Goal: Task Accomplishment & Management: Complete application form

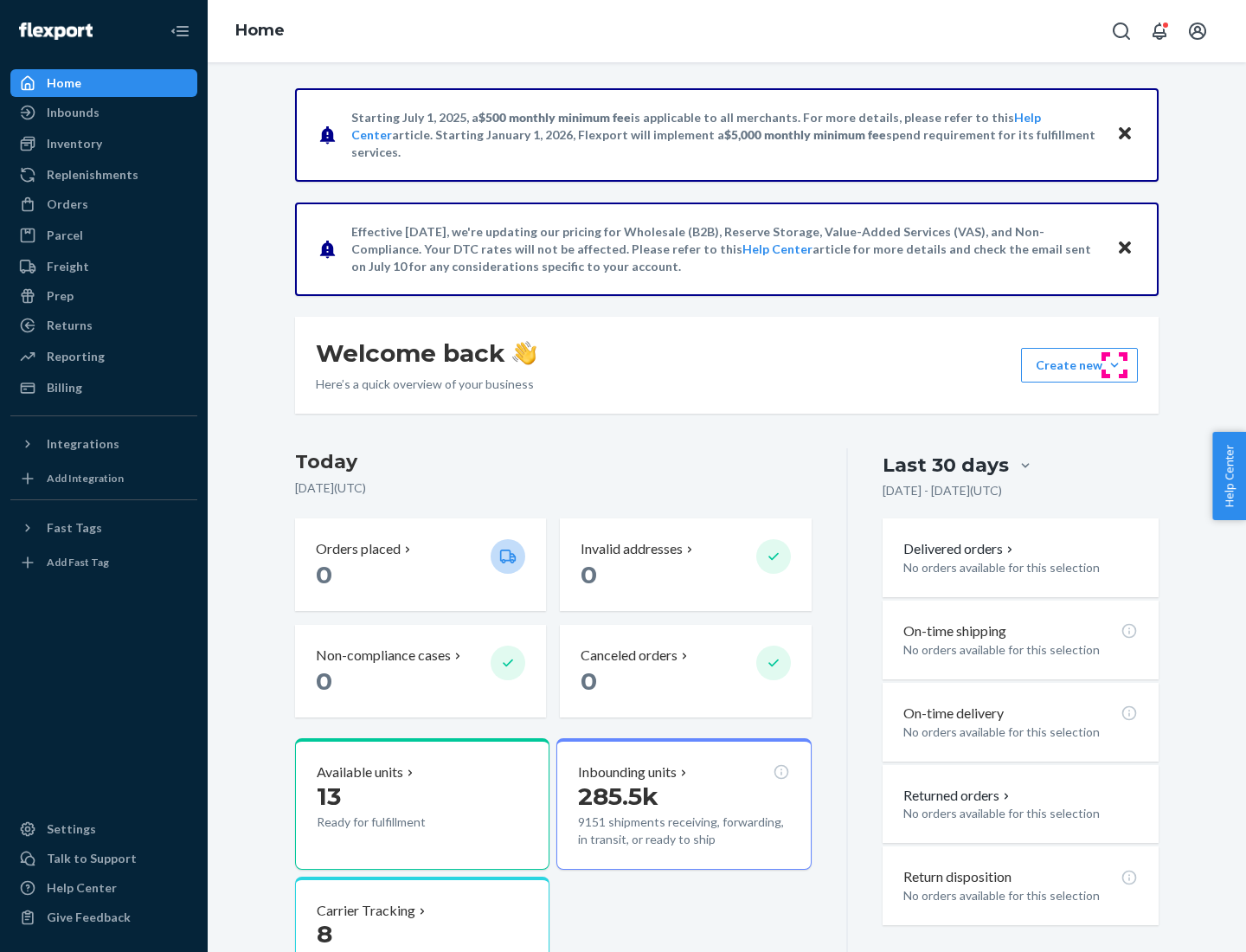
click at [1115, 366] on button "Create new Create new inbound Create new order Create new product" at bounding box center [1080, 365] width 116 height 34
click at [104, 113] on div "Inbounds" at bounding box center [104, 112] width 183 height 24
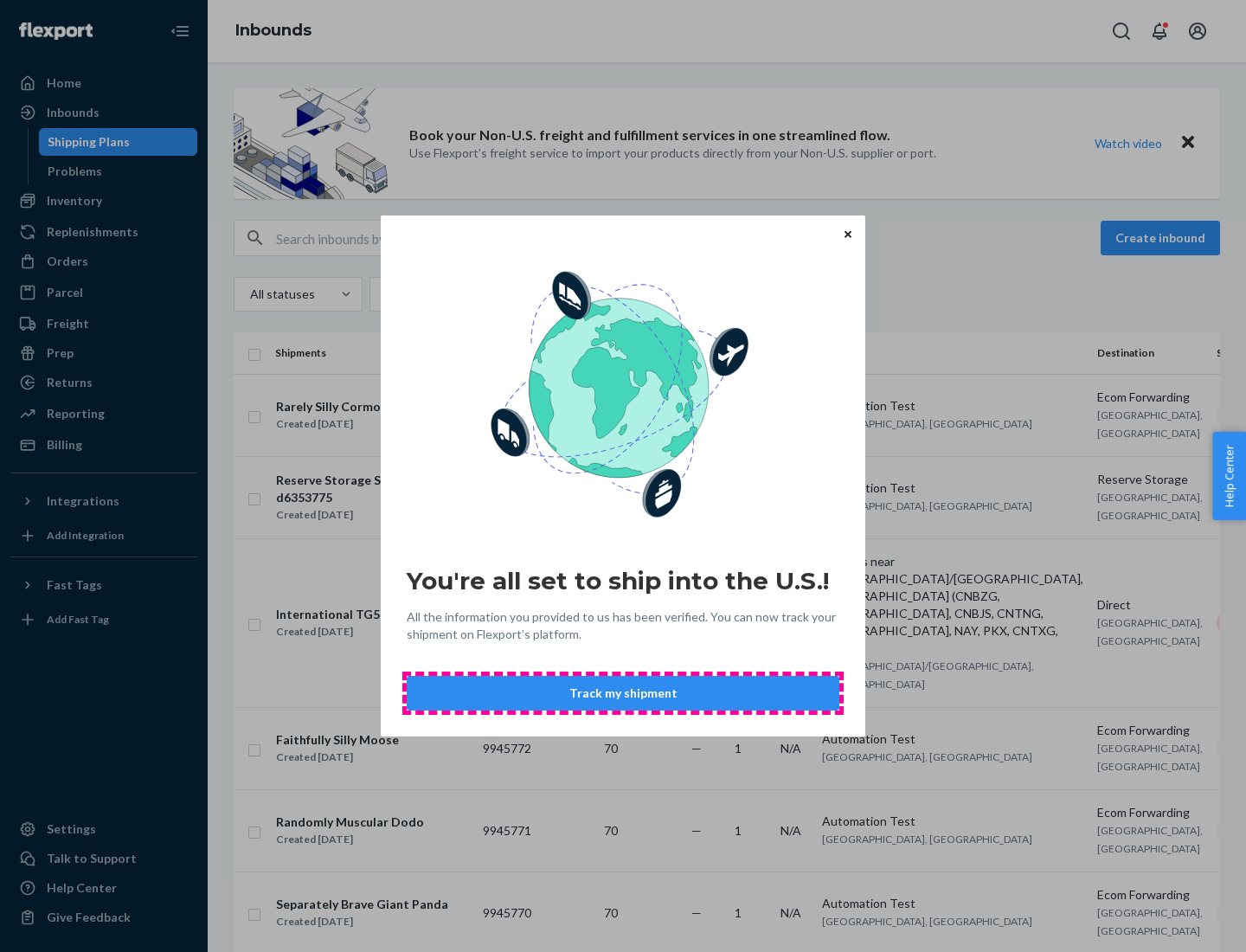
click at [623, 693] on button "Track my shipment" at bounding box center [623, 693] width 433 height 34
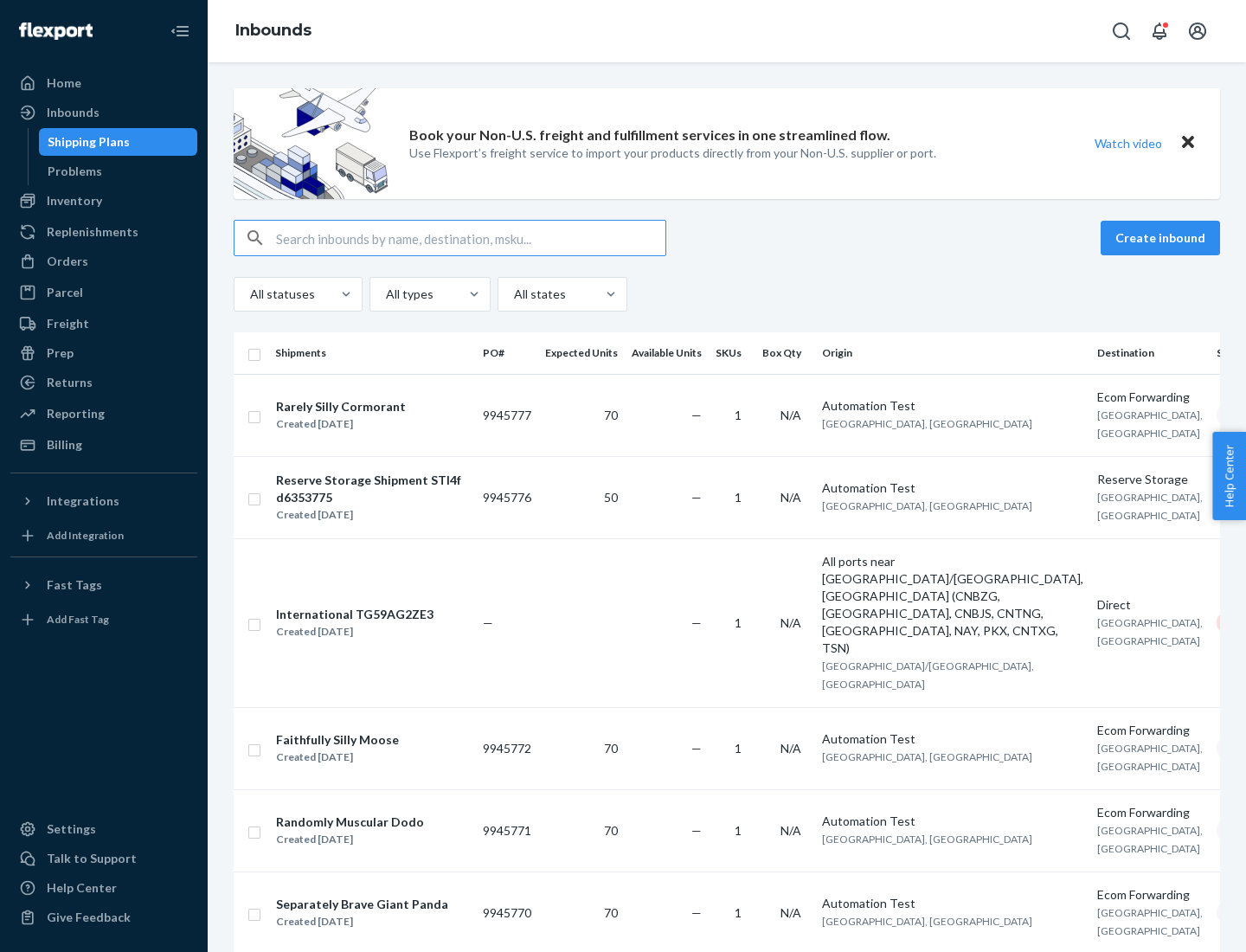
click at [1163, 238] on button "Create inbound" at bounding box center [1160, 238] width 119 height 34
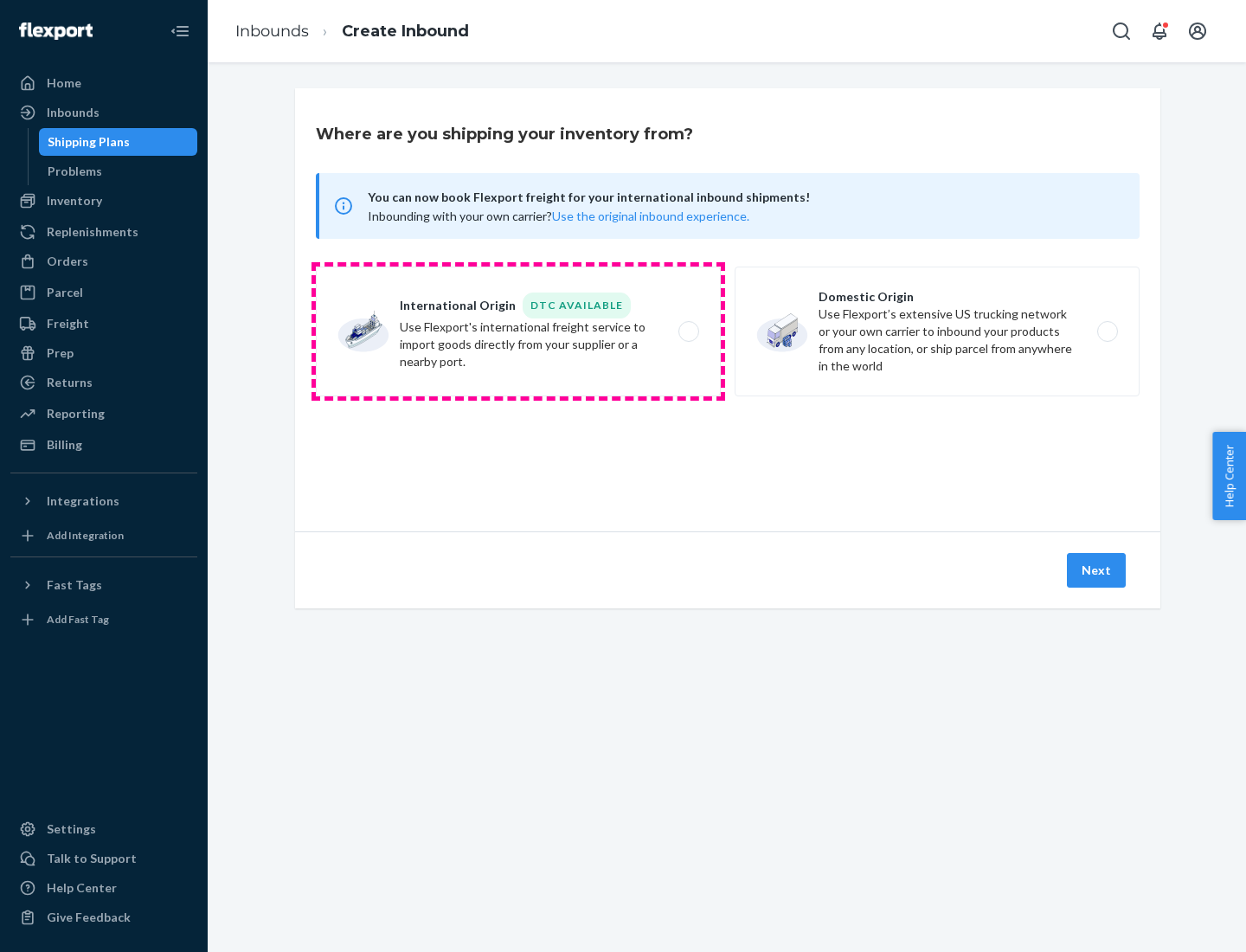
click at [518, 331] on label "International Origin DTC Available Use Flexport's international freight service…" at bounding box center [518, 331] width 405 height 130
click at [688, 331] on input "International Origin DTC Available Use Flexport's international freight service…" at bounding box center [694, 332] width 11 height 11
radio input "true"
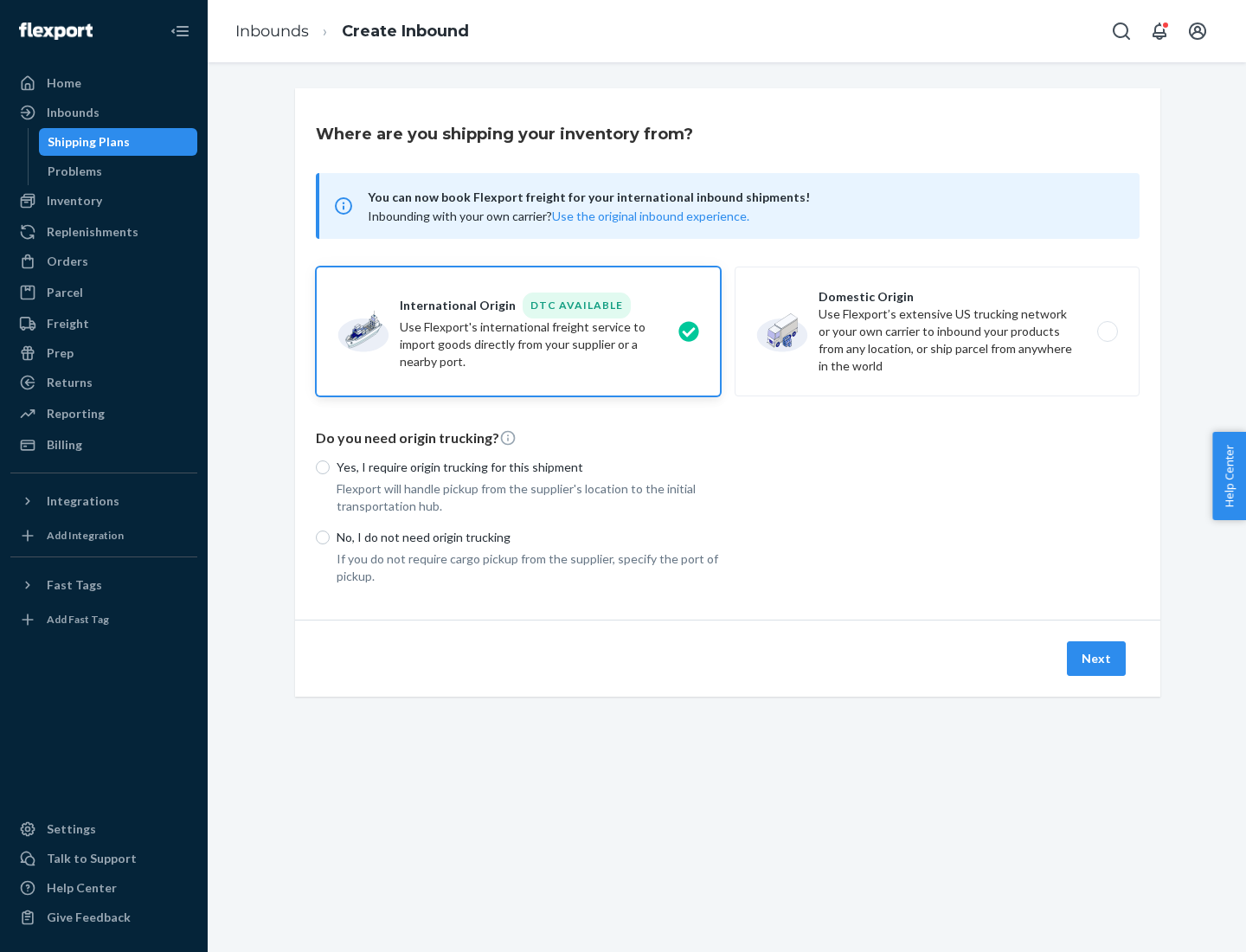
click at [529, 537] on p "No, I do not need origin trucking" at bounding box center [529, 538] width 385 height 17
click at [329, 537] on input "No, I do not need origin trucking" at bounding box center [323, 538] width 14 height 14
radio input "true"
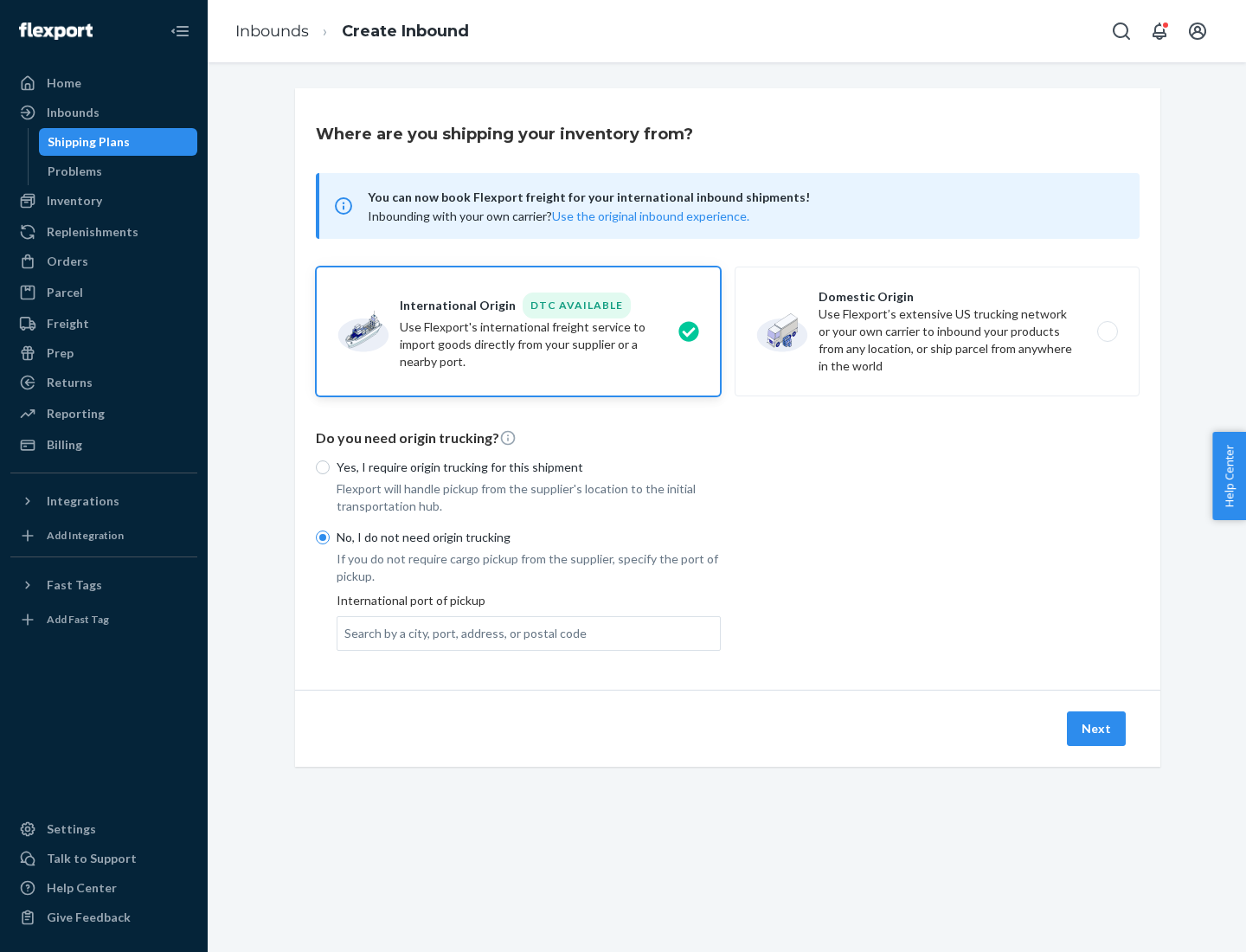
click at [461, 633] on div "Search by a city, port, address, or postal code" at bounding box center [466, 634] width 243 height 17
click at [347, 633] on input "Search by a city, port, address, or postal code" at bounding box center [346, 634] width 2 height 17
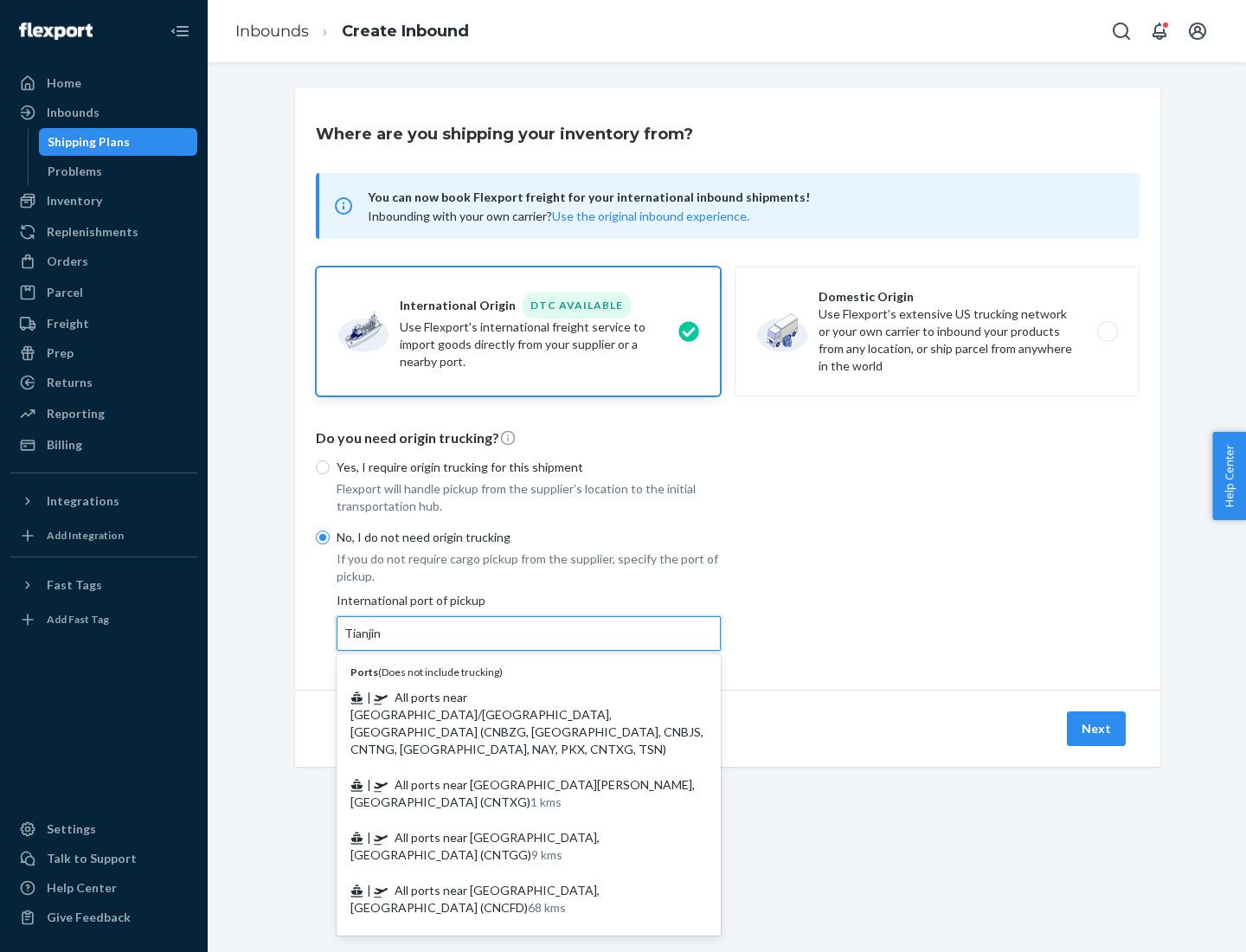
click at [512, 697] on span "| All ports near [GEOGRAPHIC_DATA]/[GEOGRAPHIC_DATA], [GEOGRAPHIC_DATA] (CNBZG,…" at bounding box center [527, 724] width 353 height 67
click at [383, 643] on input "Tianjin" at bounding box center [364, 634] width 38 height 17
type input "All ports near [GEOGRAPHIC_DATA]/[GEOGRAPHIC_DATA], [GEOGRAPHIC_DATA] (CNBZG, […"
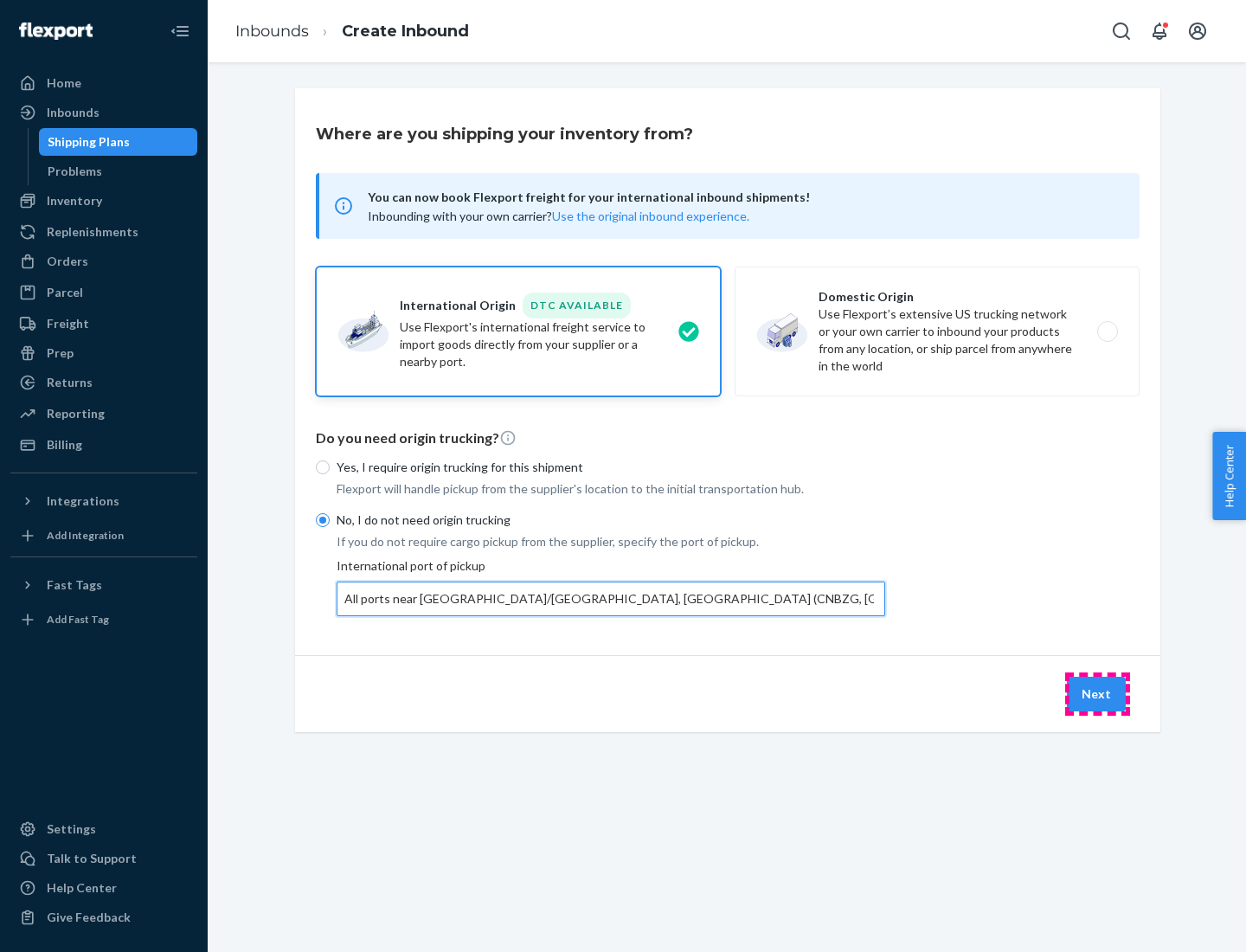
click at [1098, 693] on button "Next" at bounding box center [1097, 694] width 59 height 34
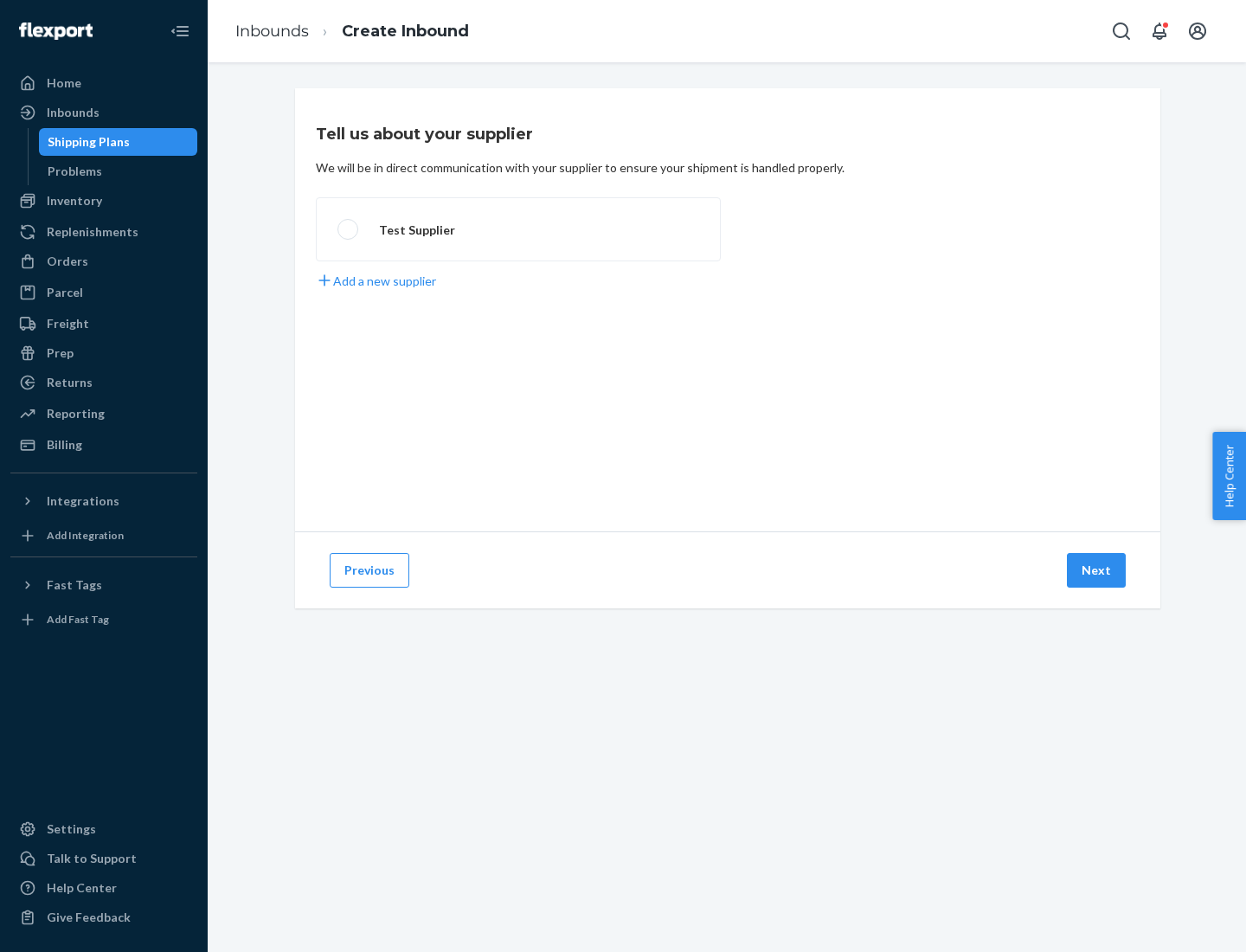
click at [518, 229] on label "Test Supplier" at bounding box center [518, 229] width 405 height 64
click at [348, 229] on input "Test Supplier" at bounding box center [344, 230] width 11 height 11
radio input "true"
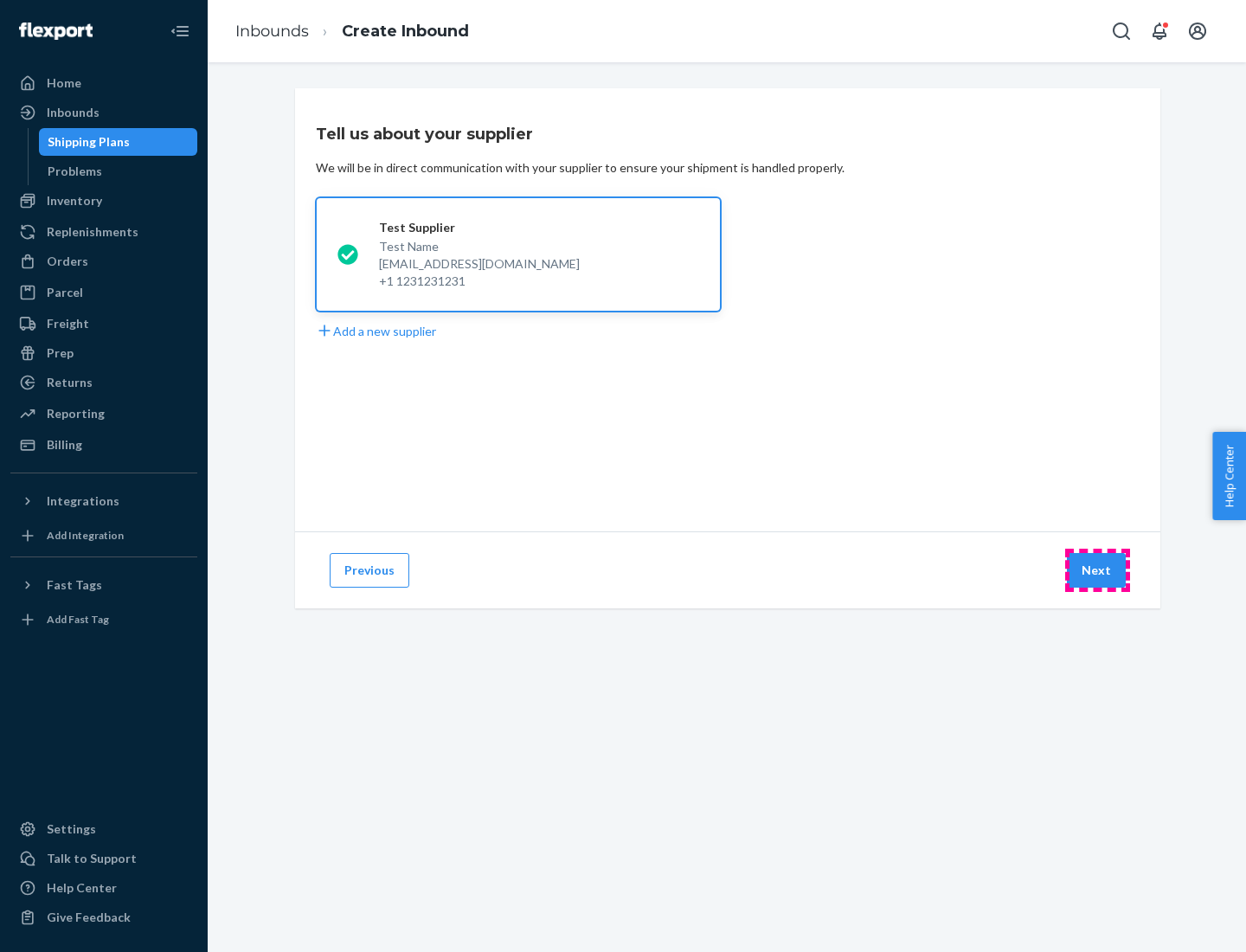
click at [1098, 570] on button "Next" at bounding box center [1097, 570] width 59 height 34
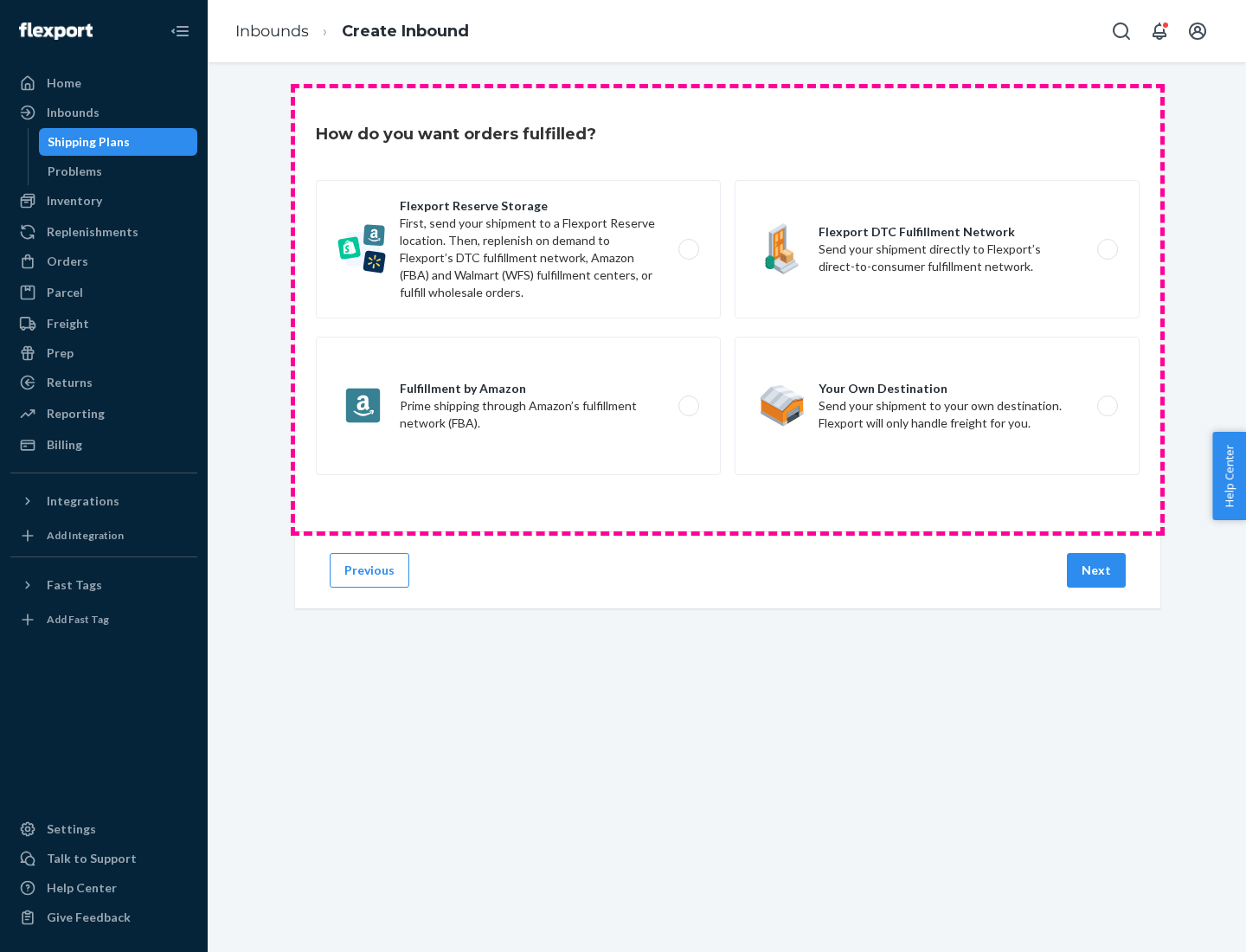
click at [728, 310] on div "Flexport Reserve Storage First, send your shipment to a Flexport Reserve locati…" at bounding box center [728, 330] width 824 height 300
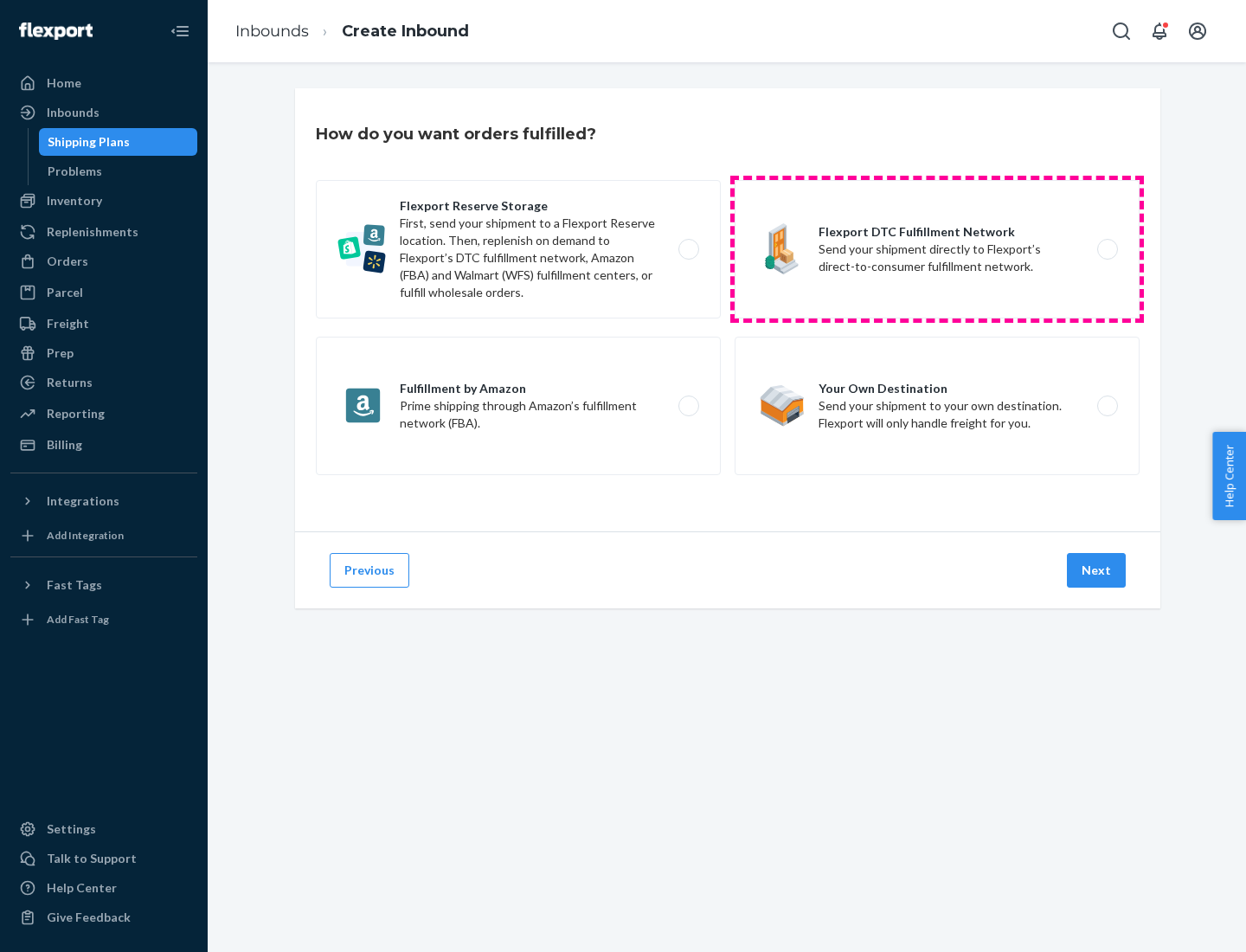
click at [938, 249] on label "Flexport DTC Fulfillment Network Send your shipment directly to Flexport’s dire…" at bounding box center [938, 249] width 405 height 138
click at [1108, 249] on input "Flexport DTC Fulfillment Network Send your shipment directly to Flexport’s dire…" at bounding box center [1113, 250] width 11 height 11
radio input "true"
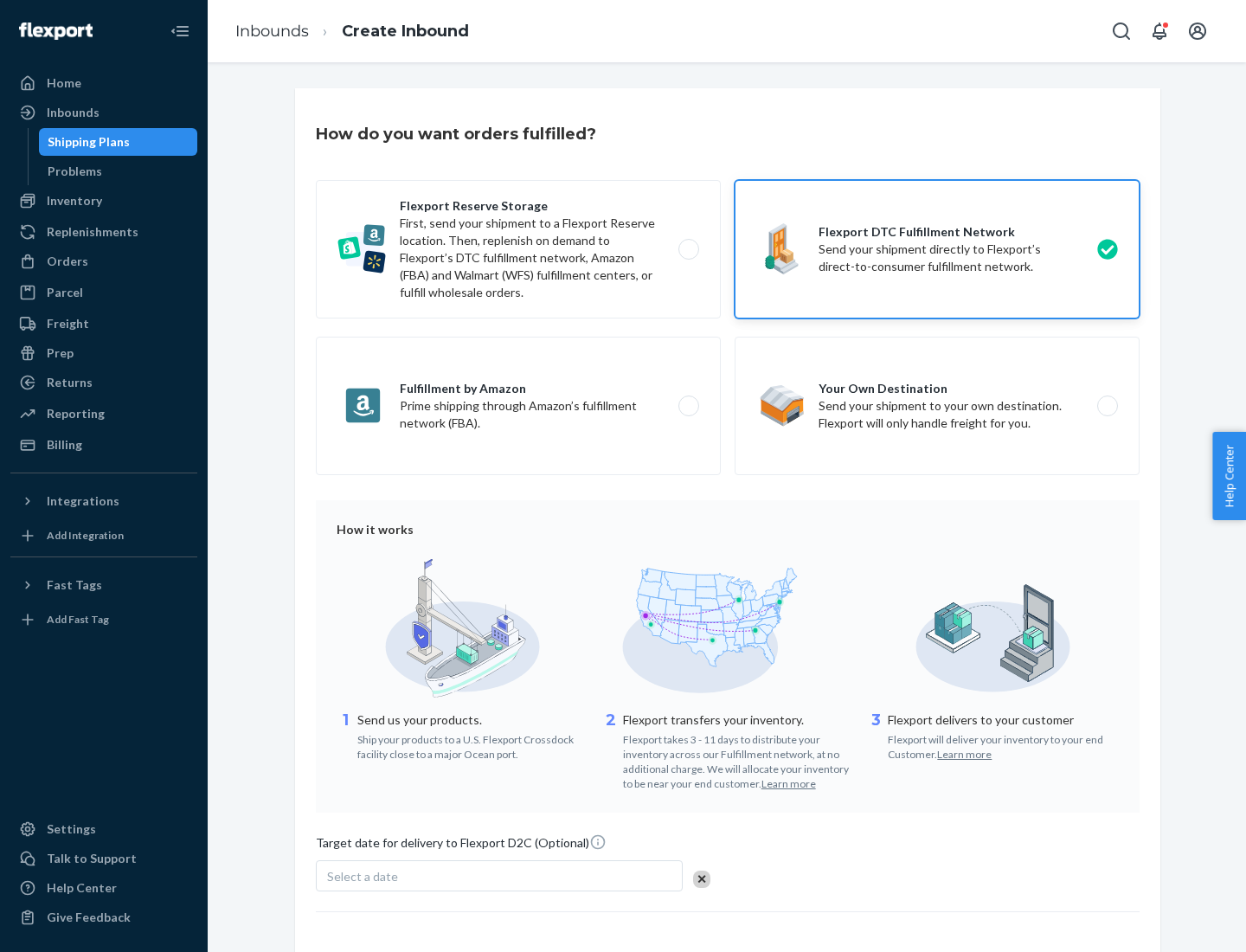
scroll to position [127, 0]
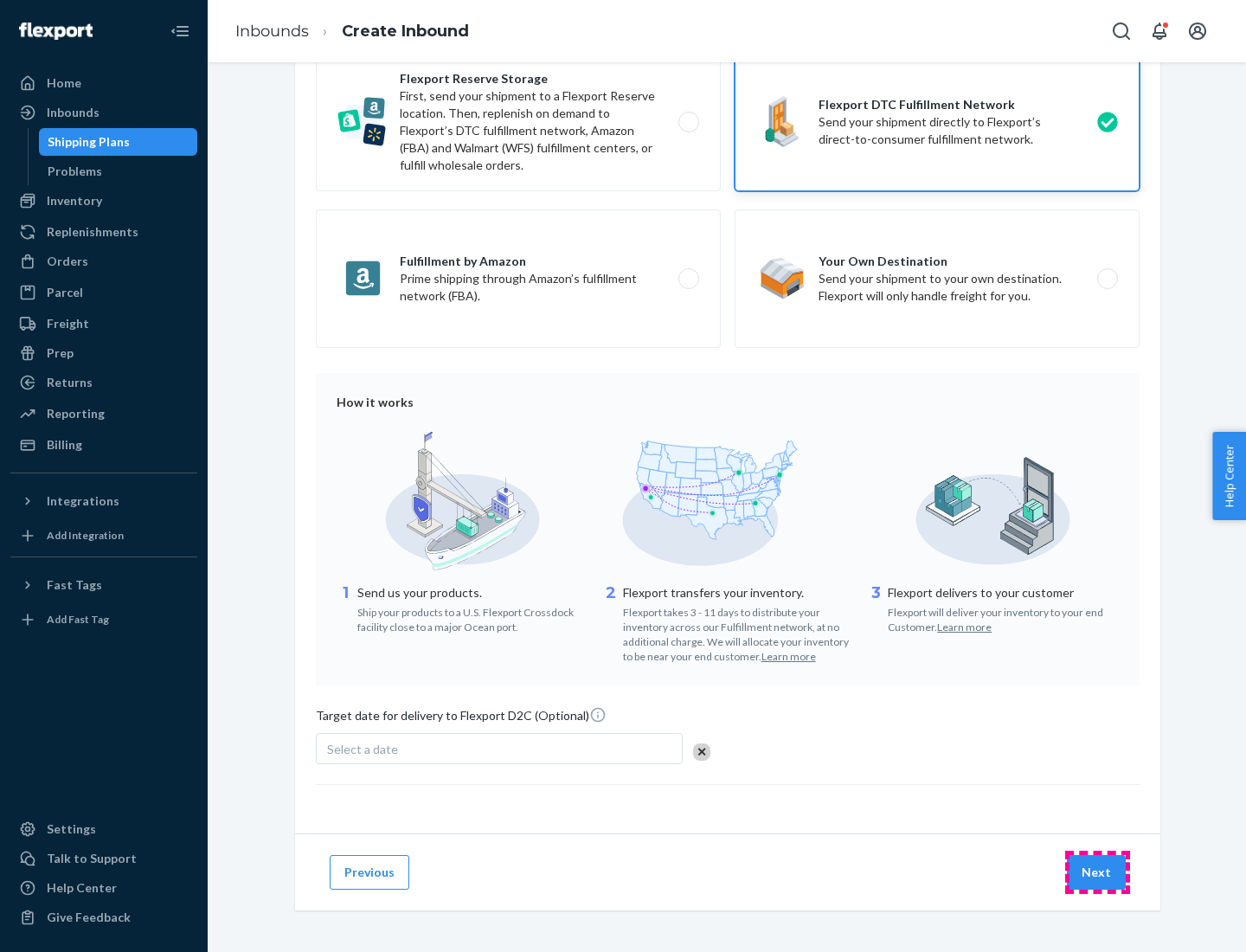
click at [1098, 872] on button "Next" at bounding box center [1097, 873] width 59 height 34
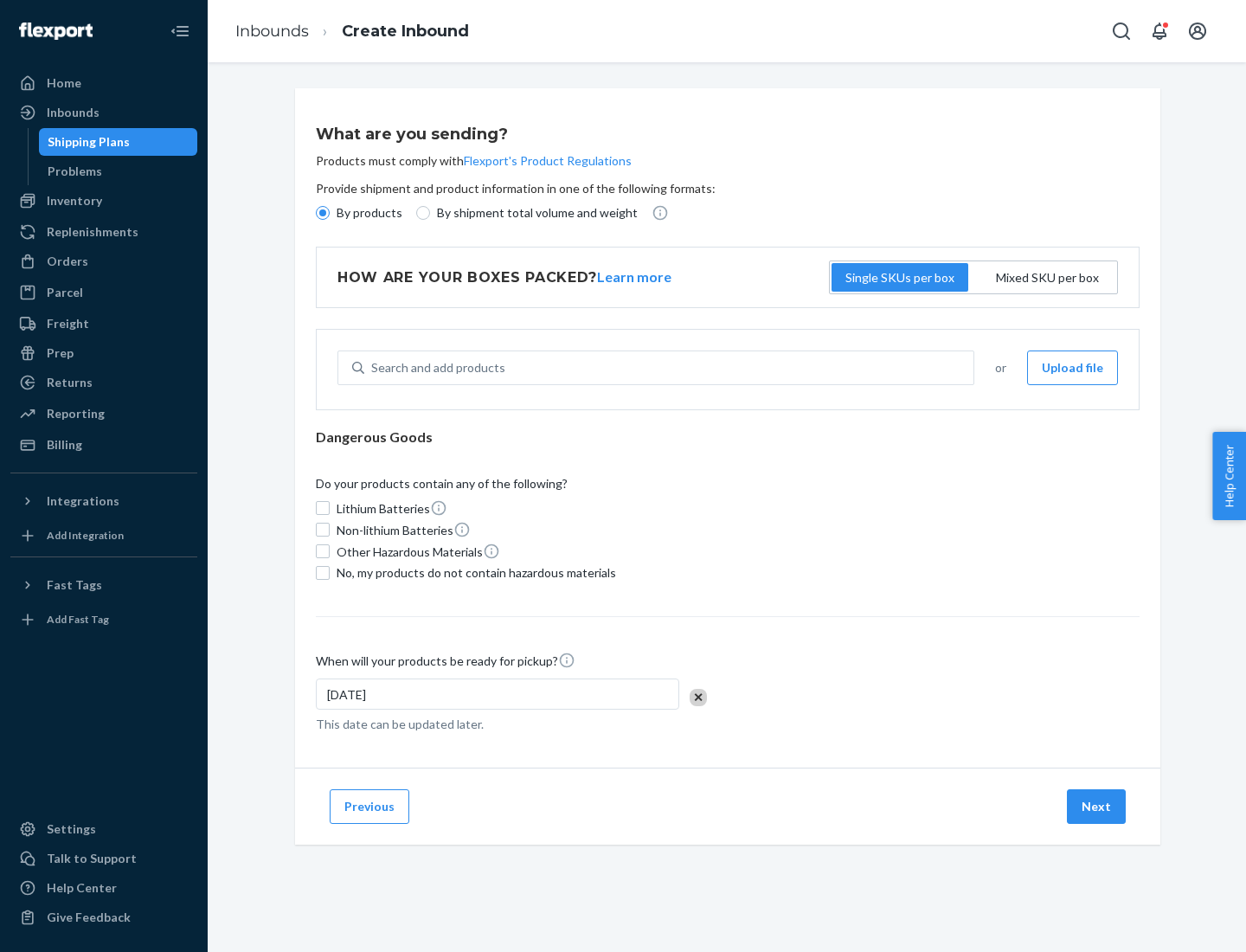
click at [368, 213] on p "By products" at bounding box center [370, 213] width 66 height 17
click at [329, 213] on input "By products" at bounding box center [323, 213] width 14 height 14
click at [435, 368] on div "Search and add products" at bounding box center [438, 368] width 135 height 17
click at [373, 368] on input "Search and add products" at bounding box center [372, 368] width 2 height 17
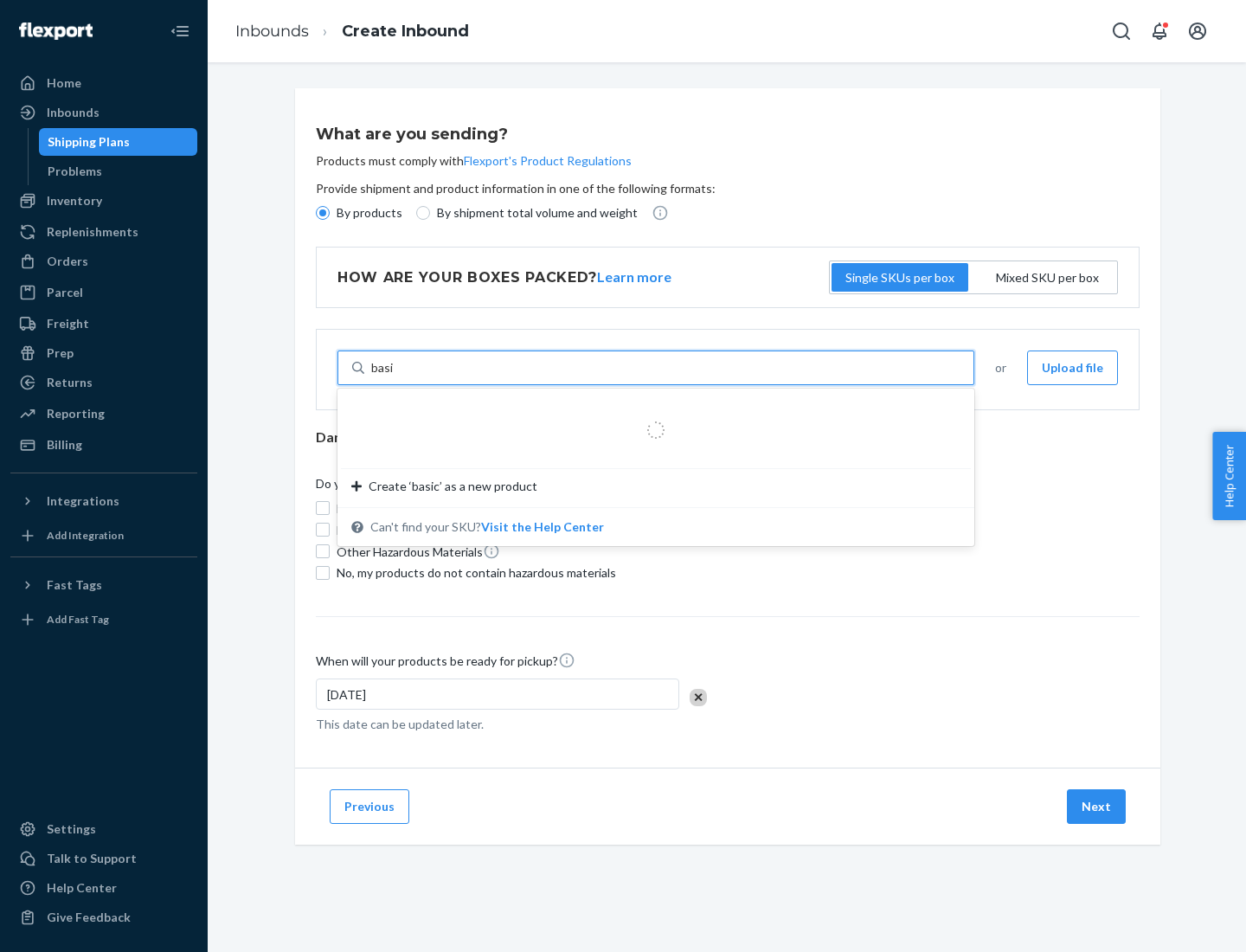
type input "basic"
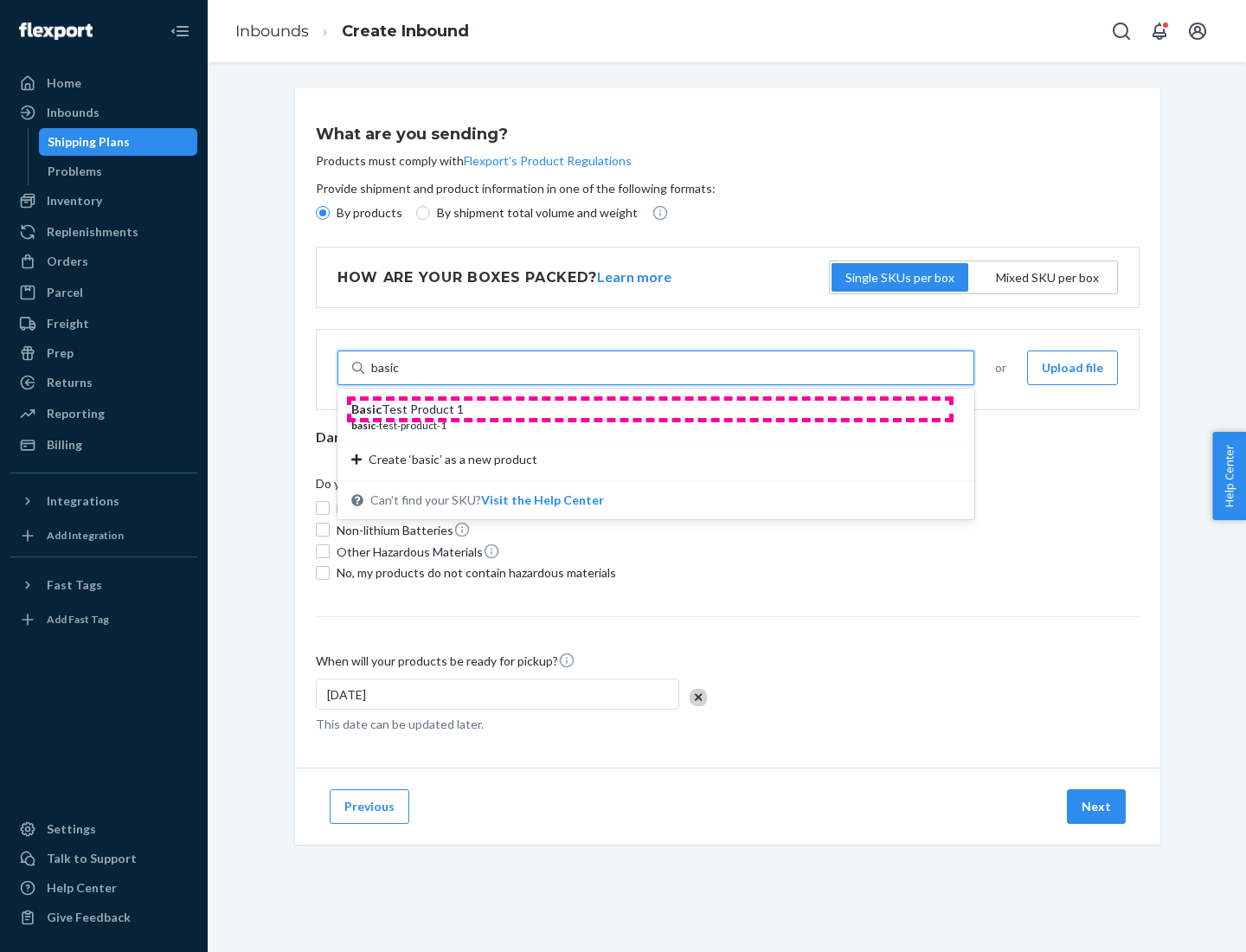
click at [650, 410] on div "Basic Test Product 1" at bounding box center [649, 410] width 596 height 17
click at [400, 376] on input "basic" at bounding box center [386, 368] width 29 height 17
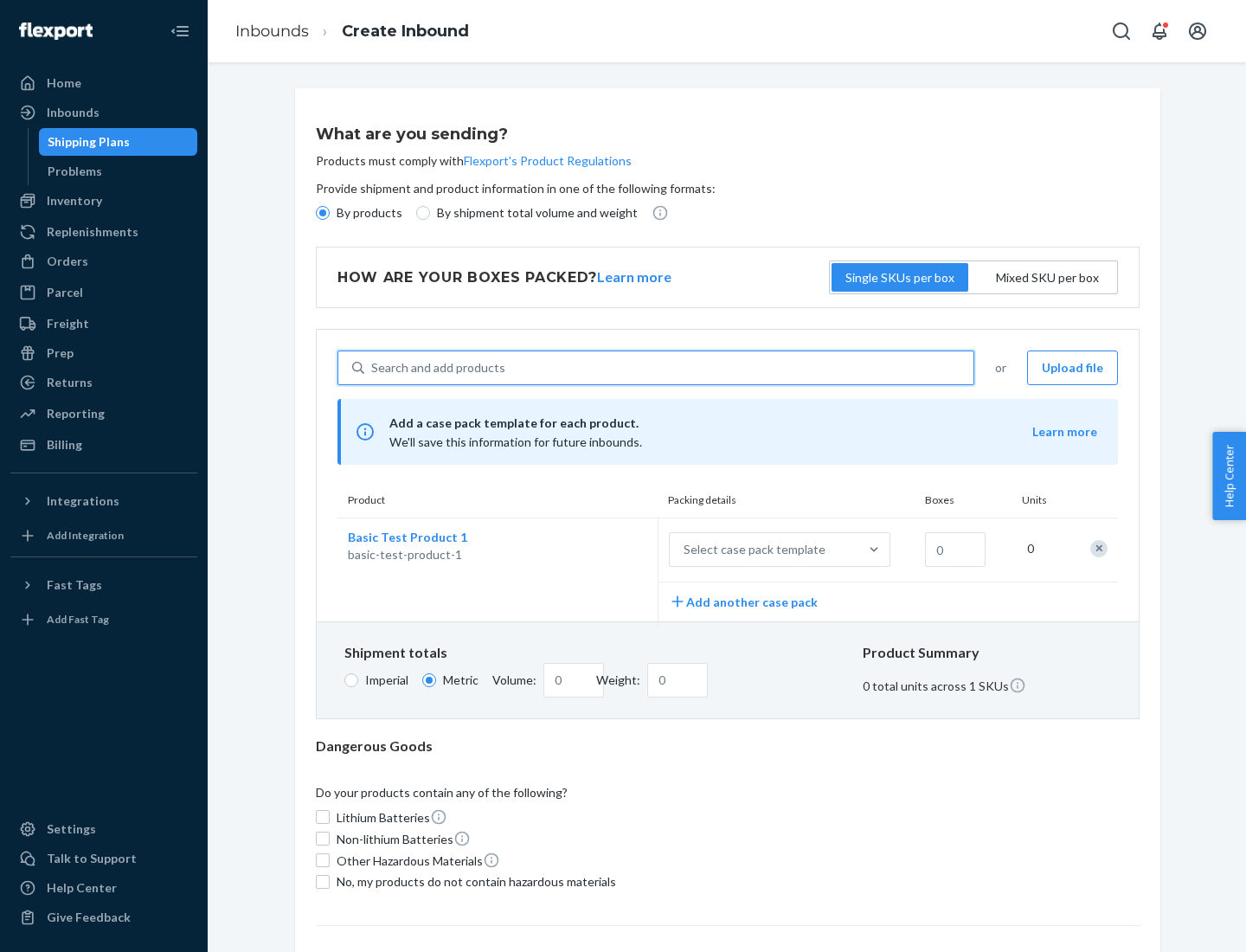
scroll to position [42, 0]
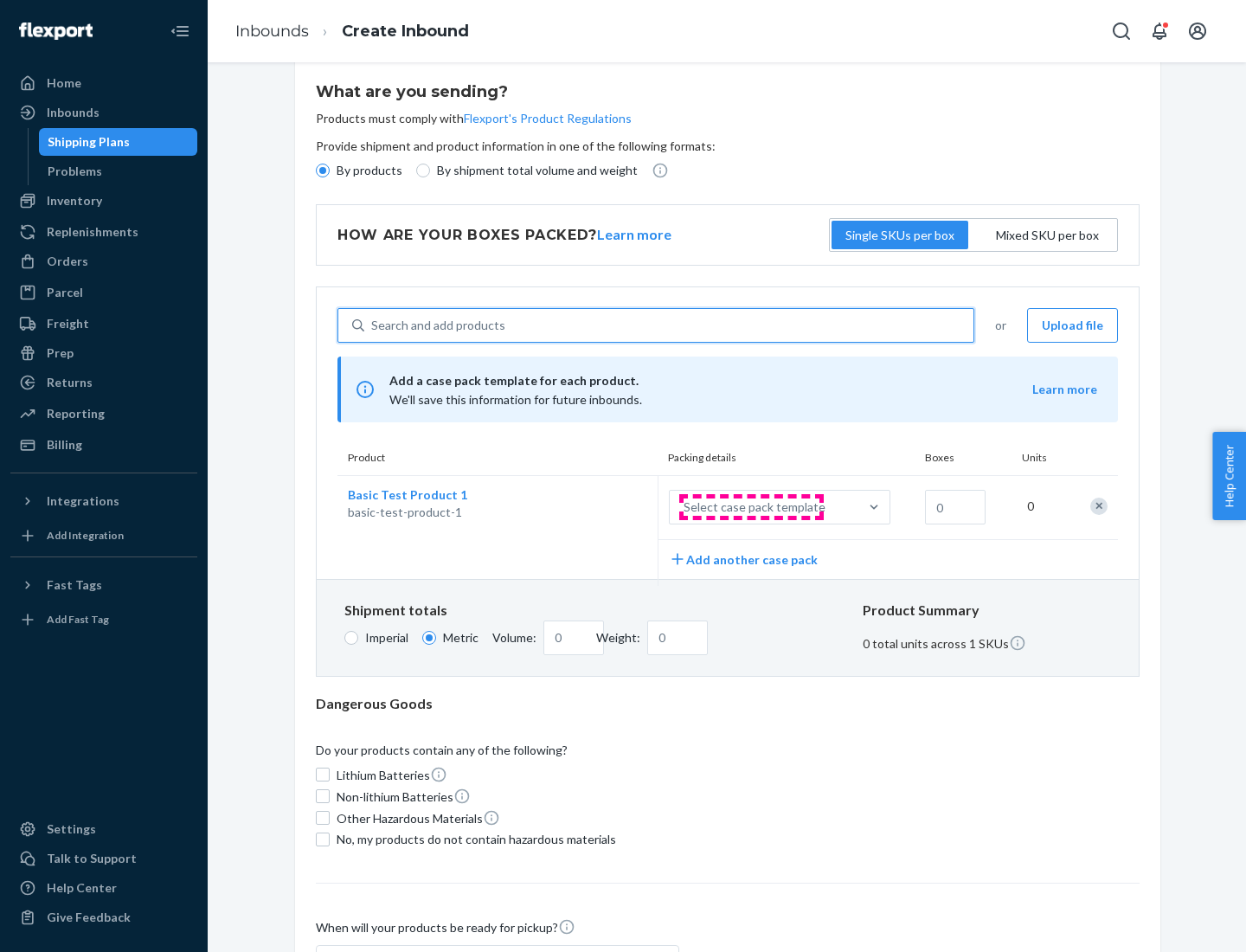
click at [751, 507] on div "Select case pack template" at bounding box center [754, 507] width 142 height 17
click at [598, 507] on input "Select case pack template" at bounding box center [598, 507] width 0 height 0
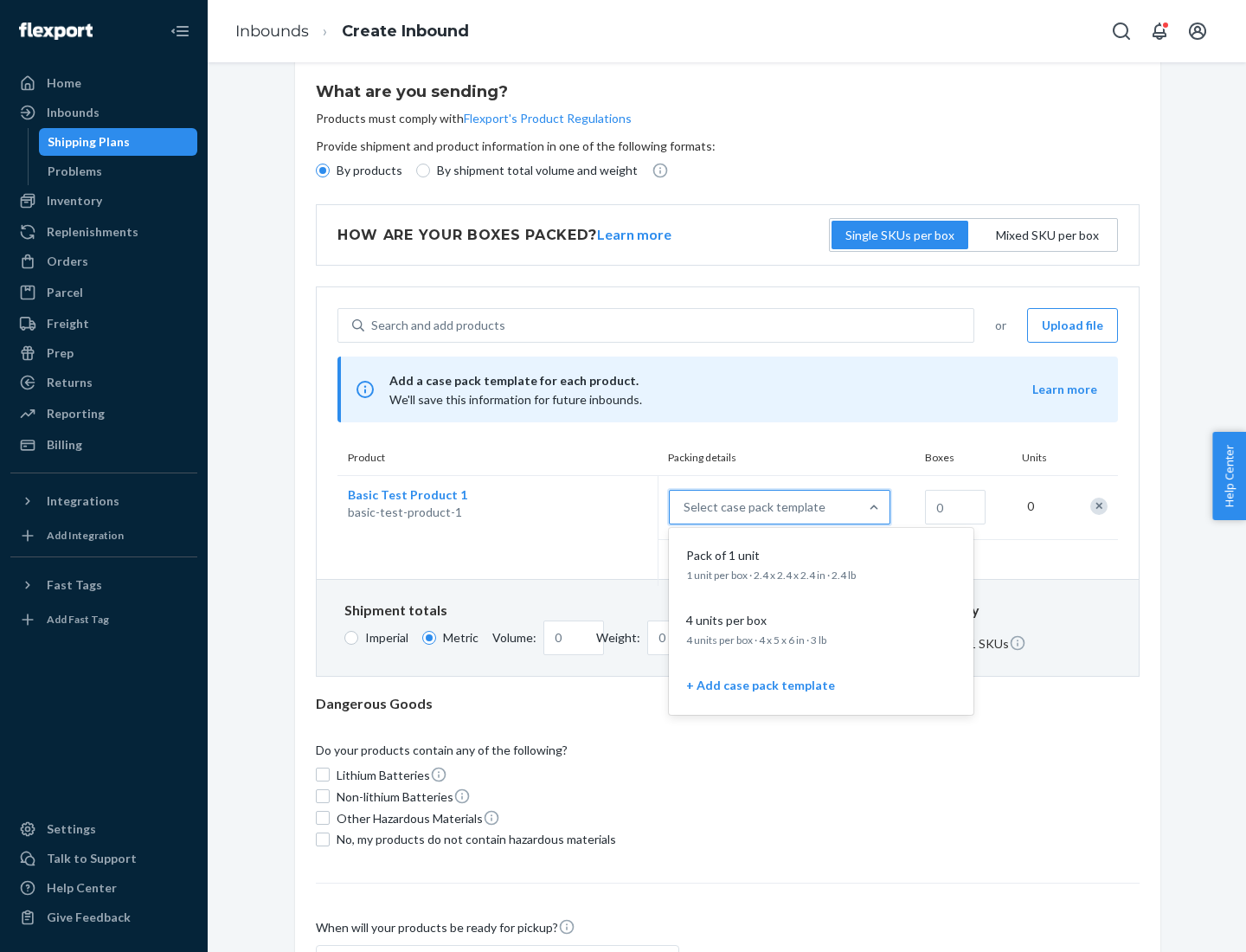
scroll to position [99, 0]
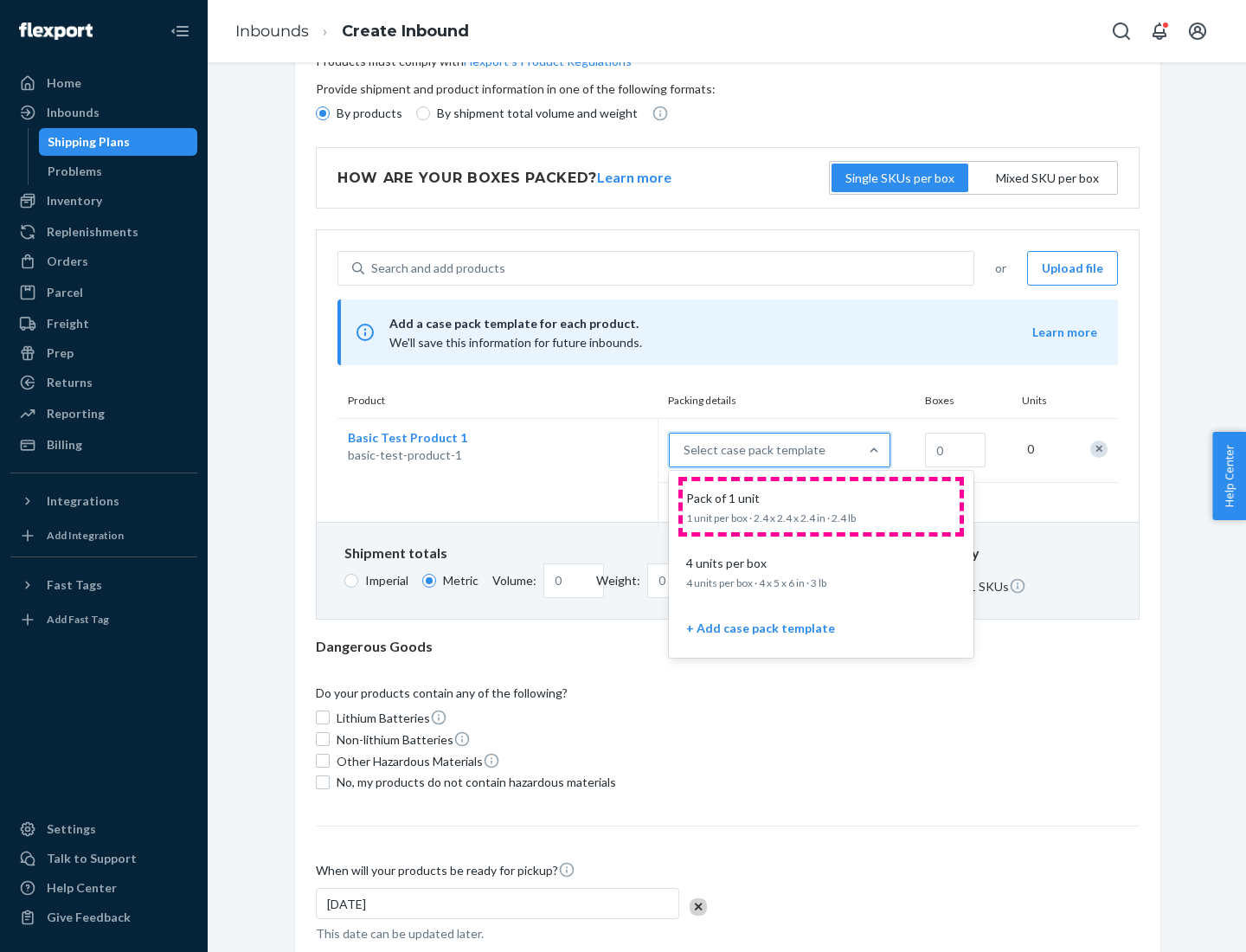
click at [821, 506] on div "Pack of 1 unit" at bounding box center [818, 498] width 277 height 17
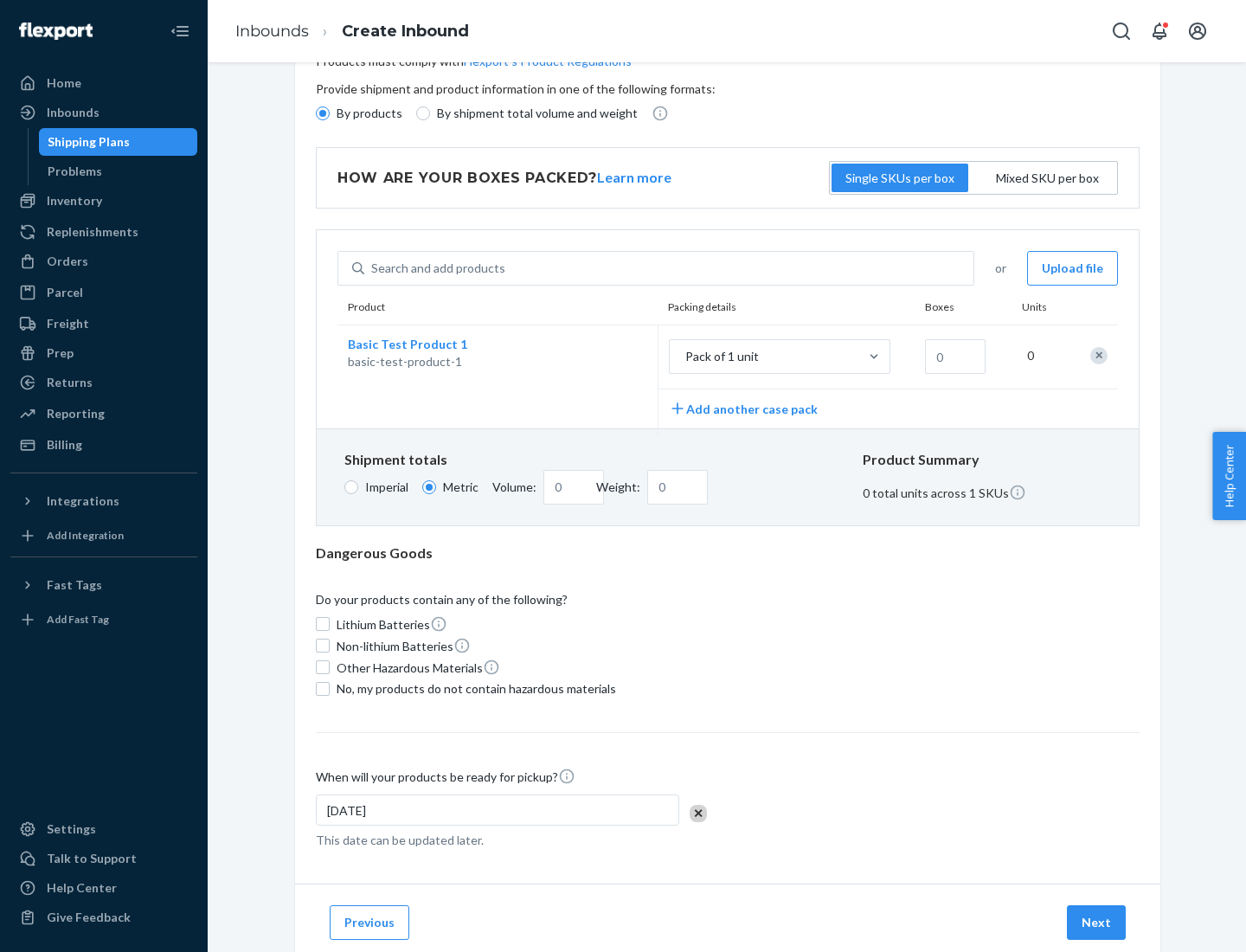
scroll to position [0, 0]
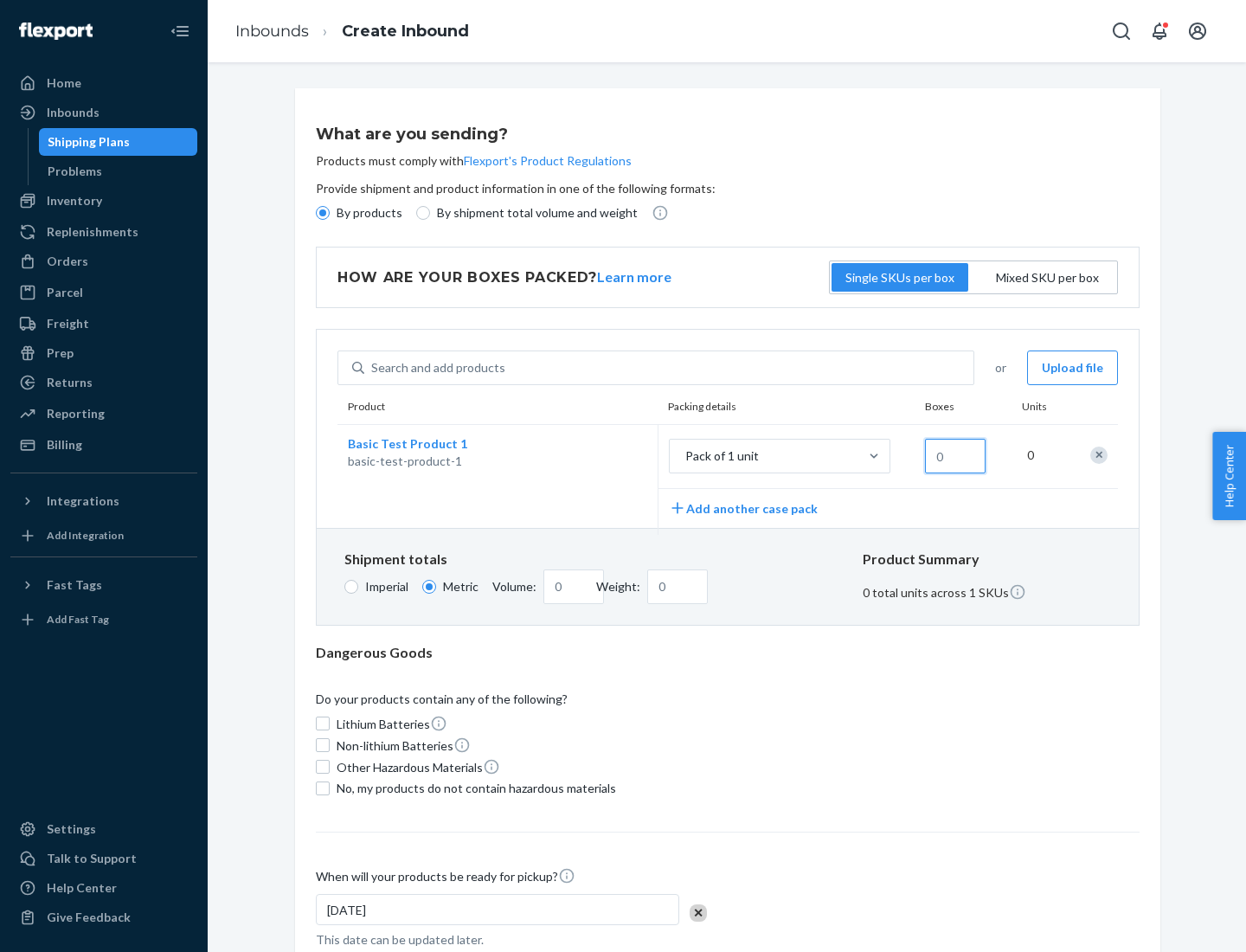
type input "1.09"
type input "1"
type input "10.89"
type input "10"
type input "0.02"
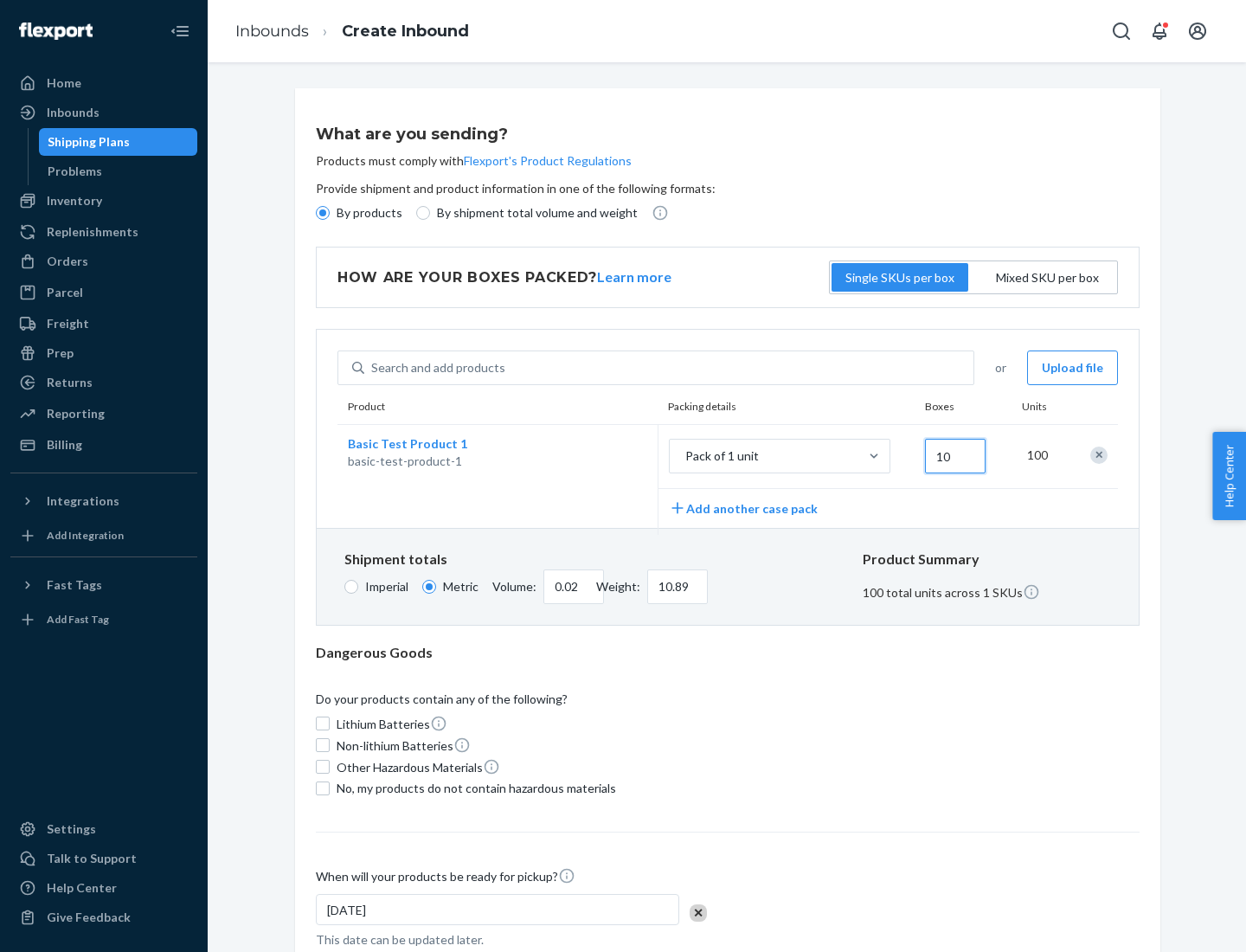
type input "108.86"
type input "1000"
type input "0.23"
type input "1088.62"
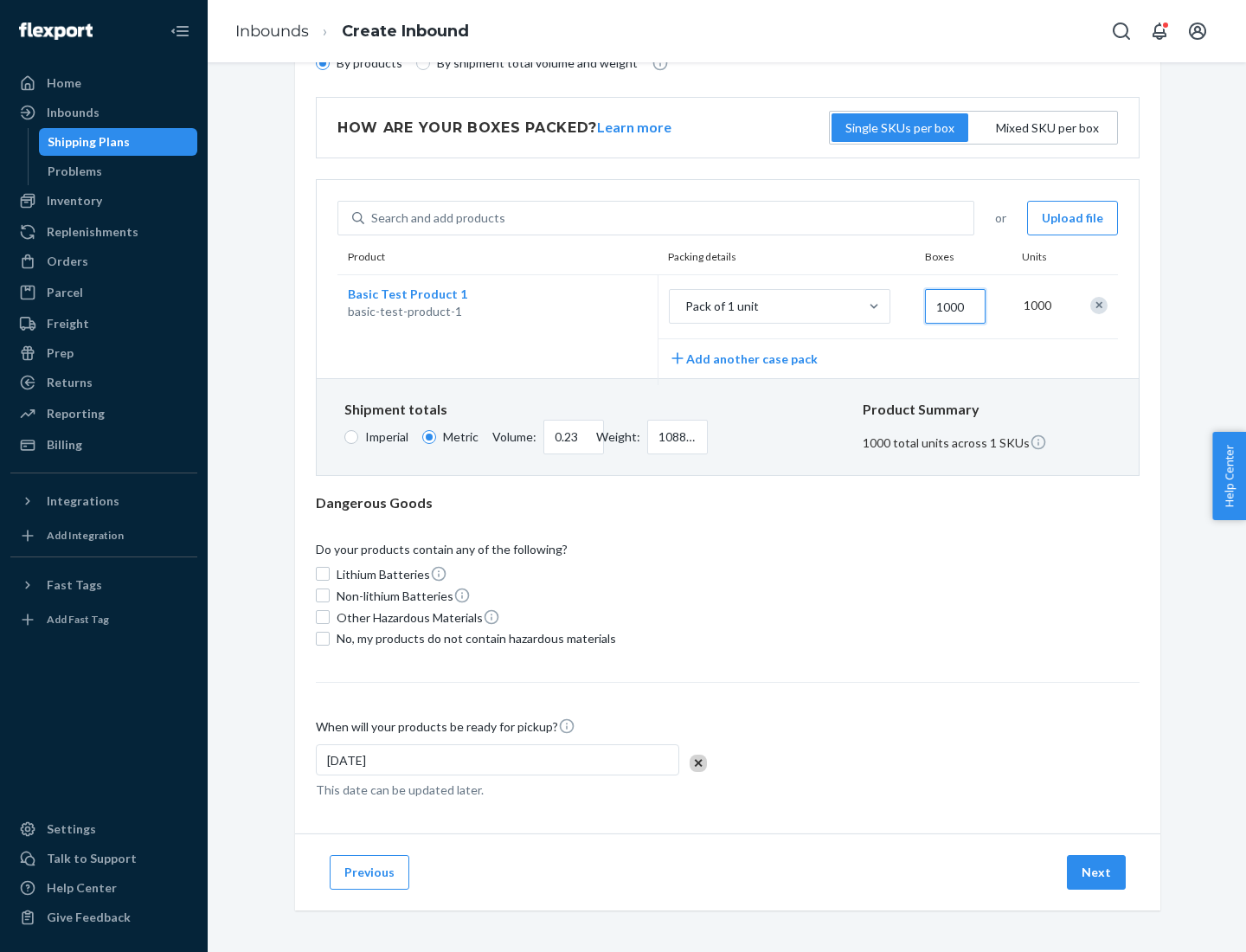
type input "1000"
click at [474, 638] on span "No, my products do not contain hazardous materials" at bounding box center [476, 639] width 280 height 17
click at [329, 638] on input "No, my products do not contain hazardous materials" at bounding box center [323, 639] width 14 height 14
checkbox input "true"
click at [1098, 872] on button "Next" at bounding box center [1097, 873] width 59 height 34
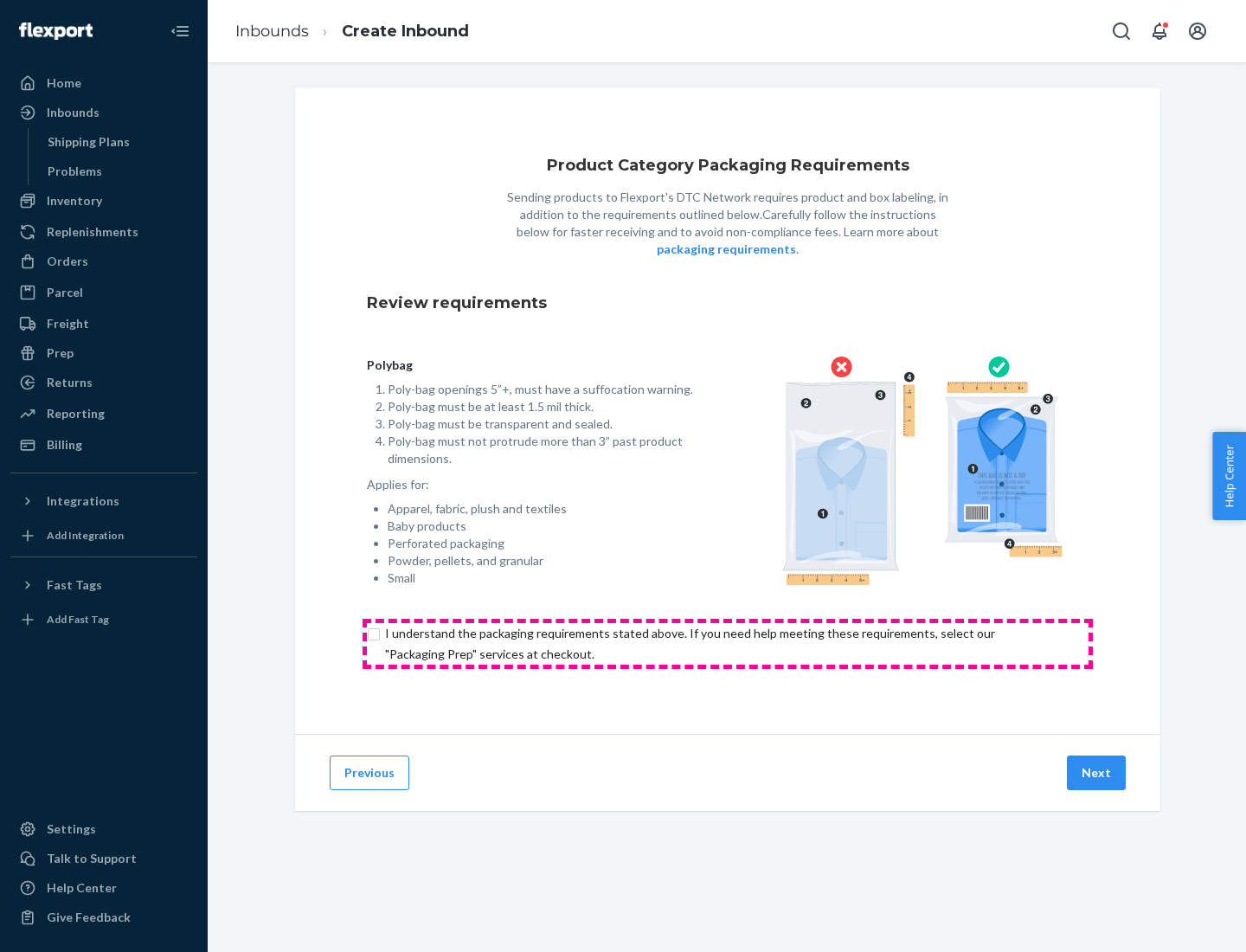
click at [728, 644] on input "checkbox" at bounding box center [728, 645] width 722 height 42
checkbox input "true"
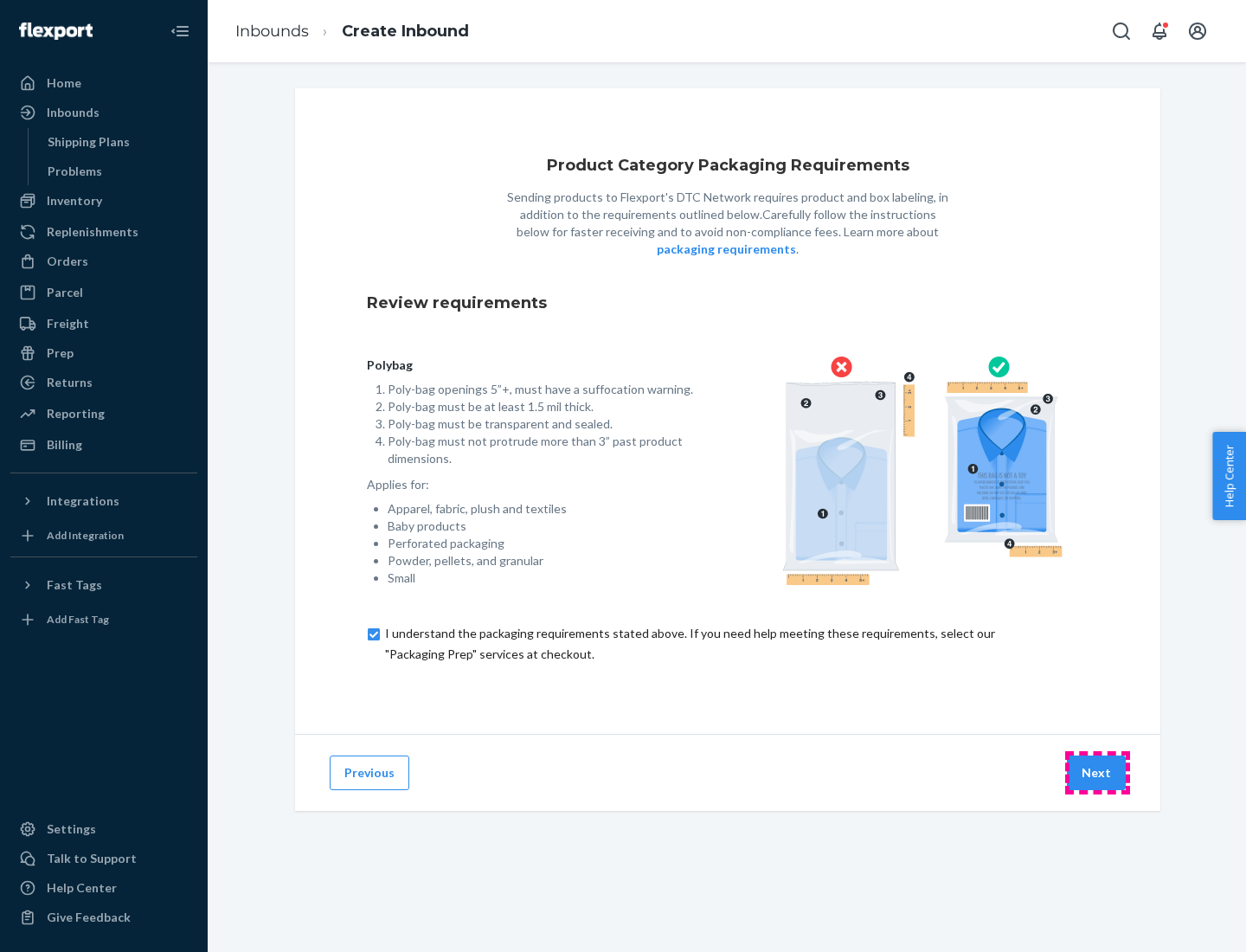
click at [1098, 772] on button "Next" at bounding box center [1097, 772] width 59 height 34
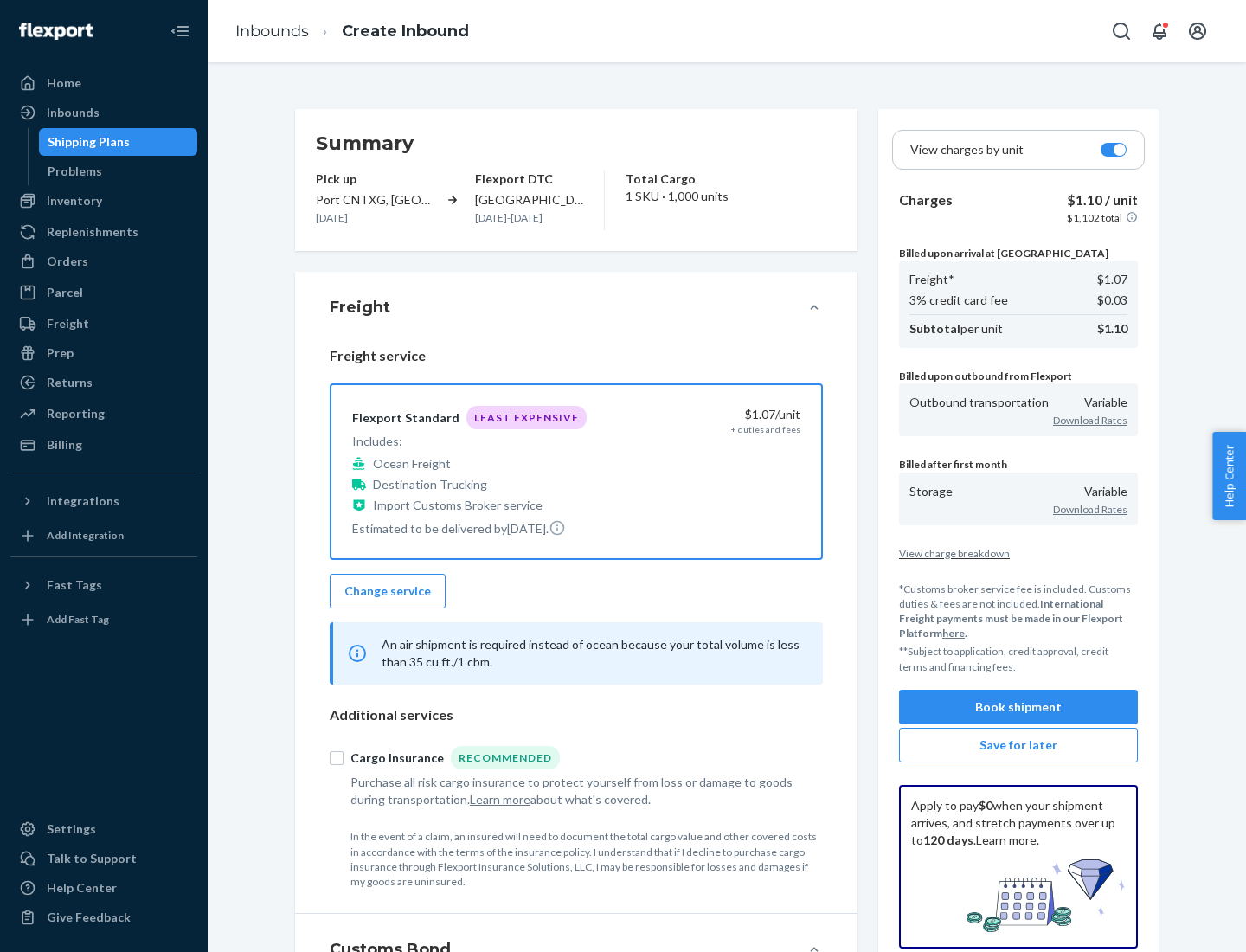
scroll to position [200, 0]
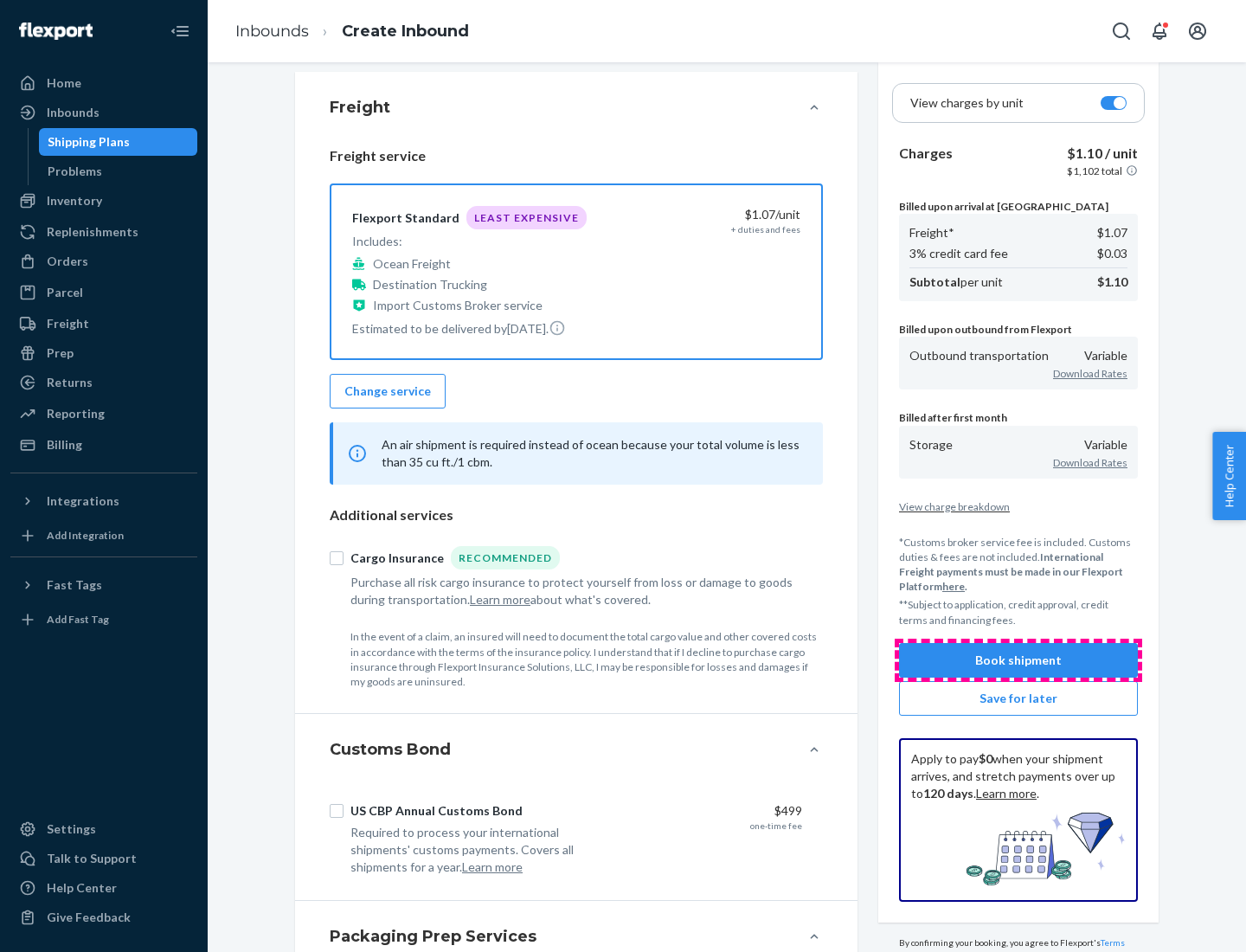
click at [1019, 660] on button "Book shipment" at bounding box center [1019, 661] width 239 height 34
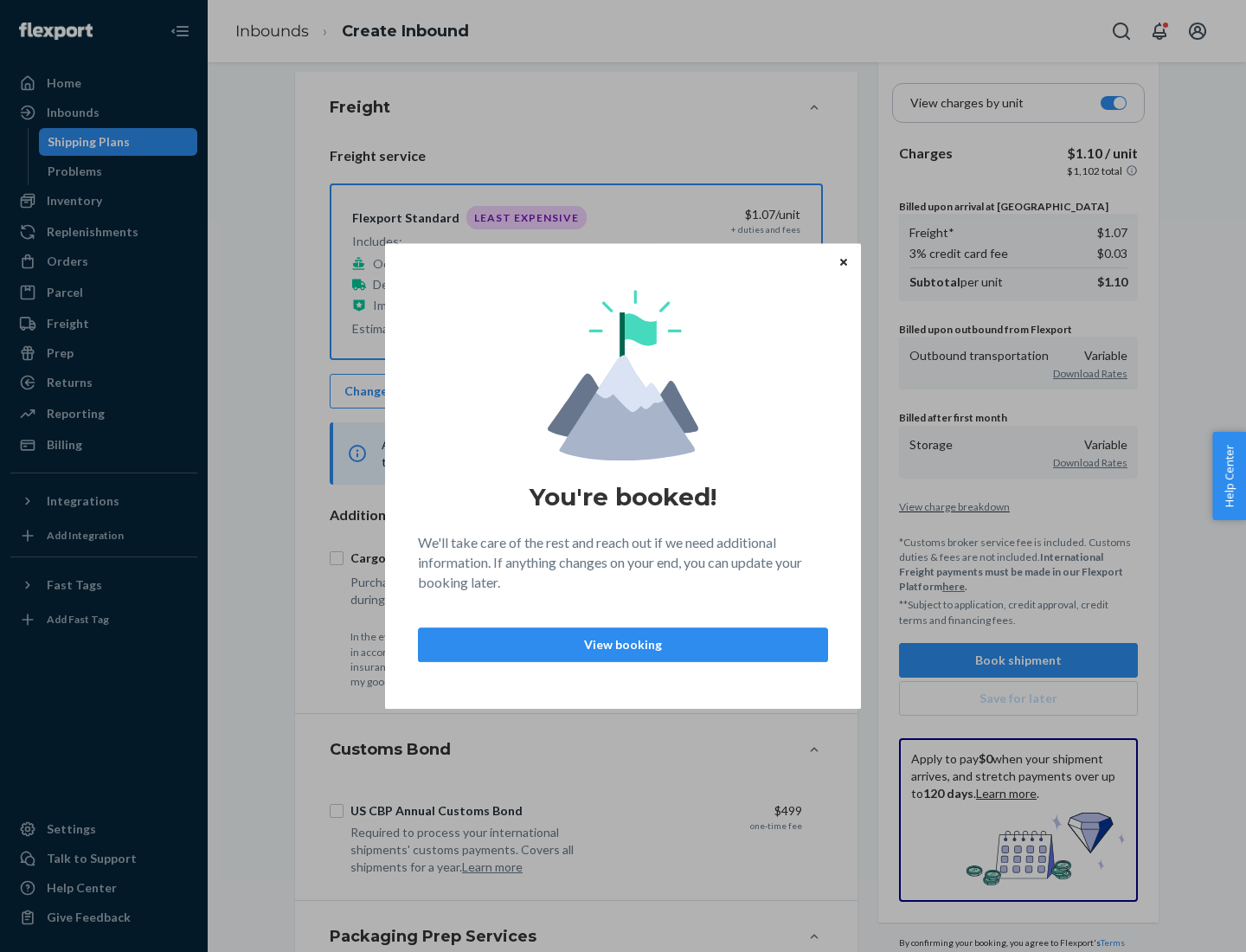
click at [623, 644] on p "View booking" at bounding box center [623, 645] width 381 height 17
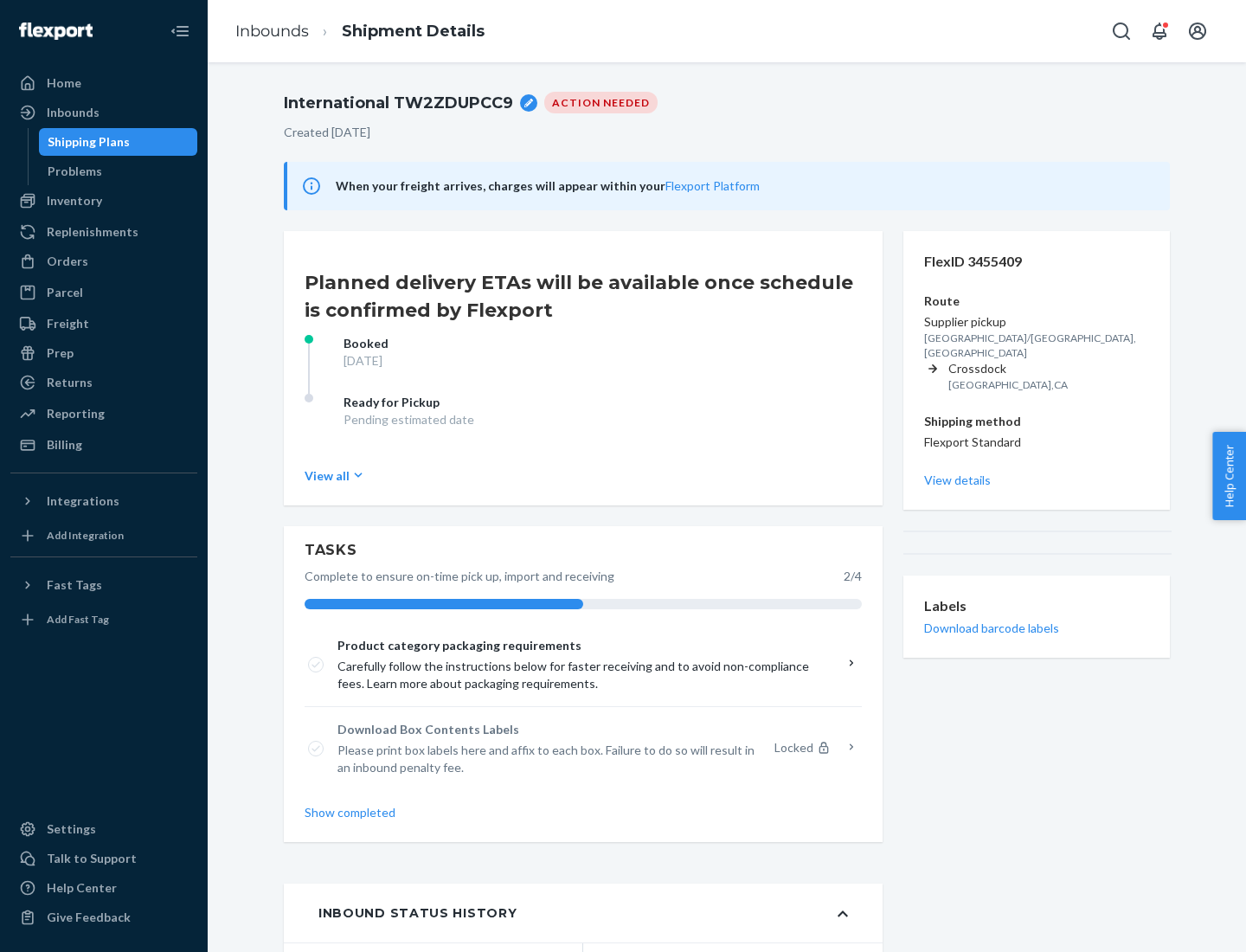
scroll to position [138, 0]
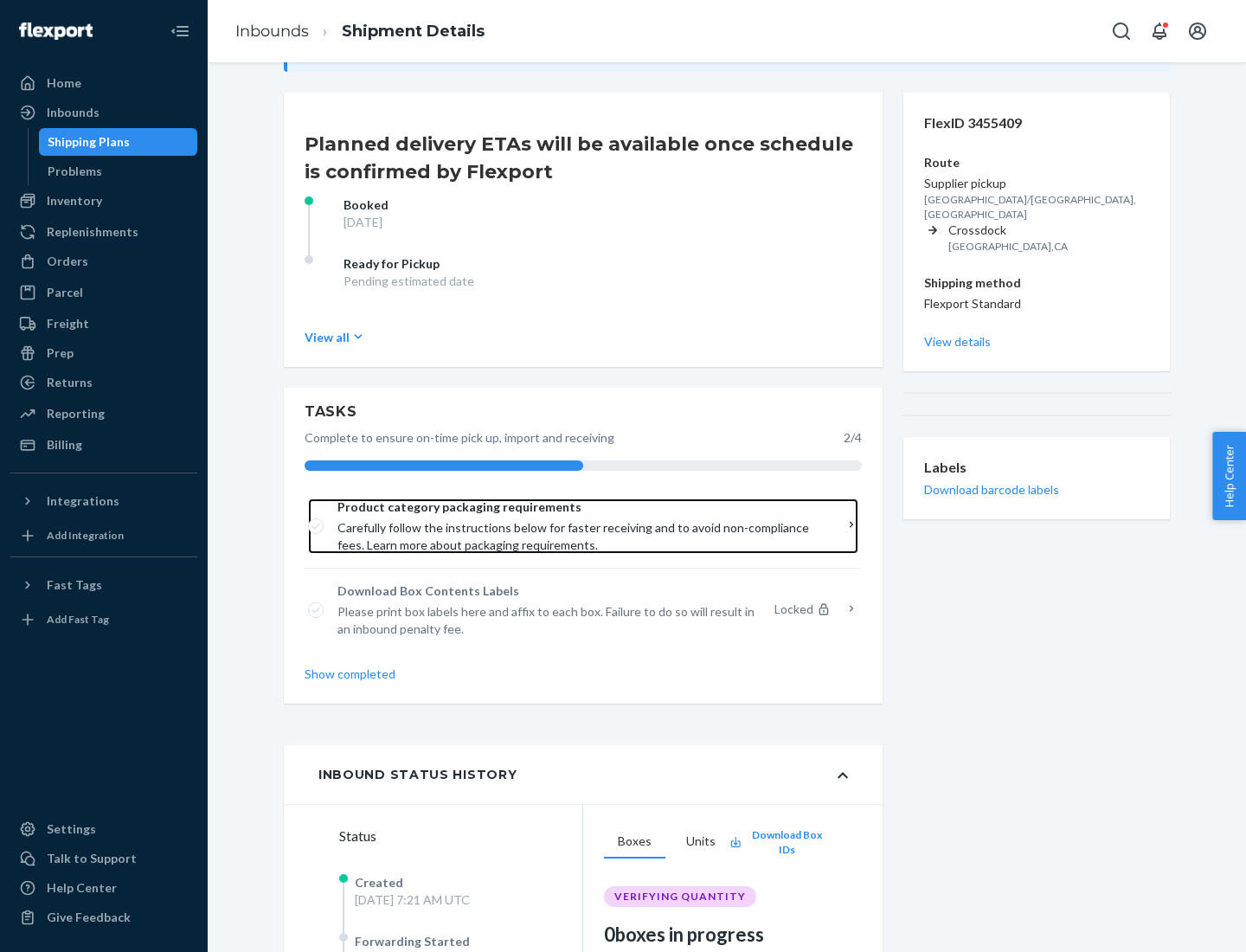
click at [578, 507] on span "Product category packaging requirements" at bounding box center [578, 507] width 479 height 17
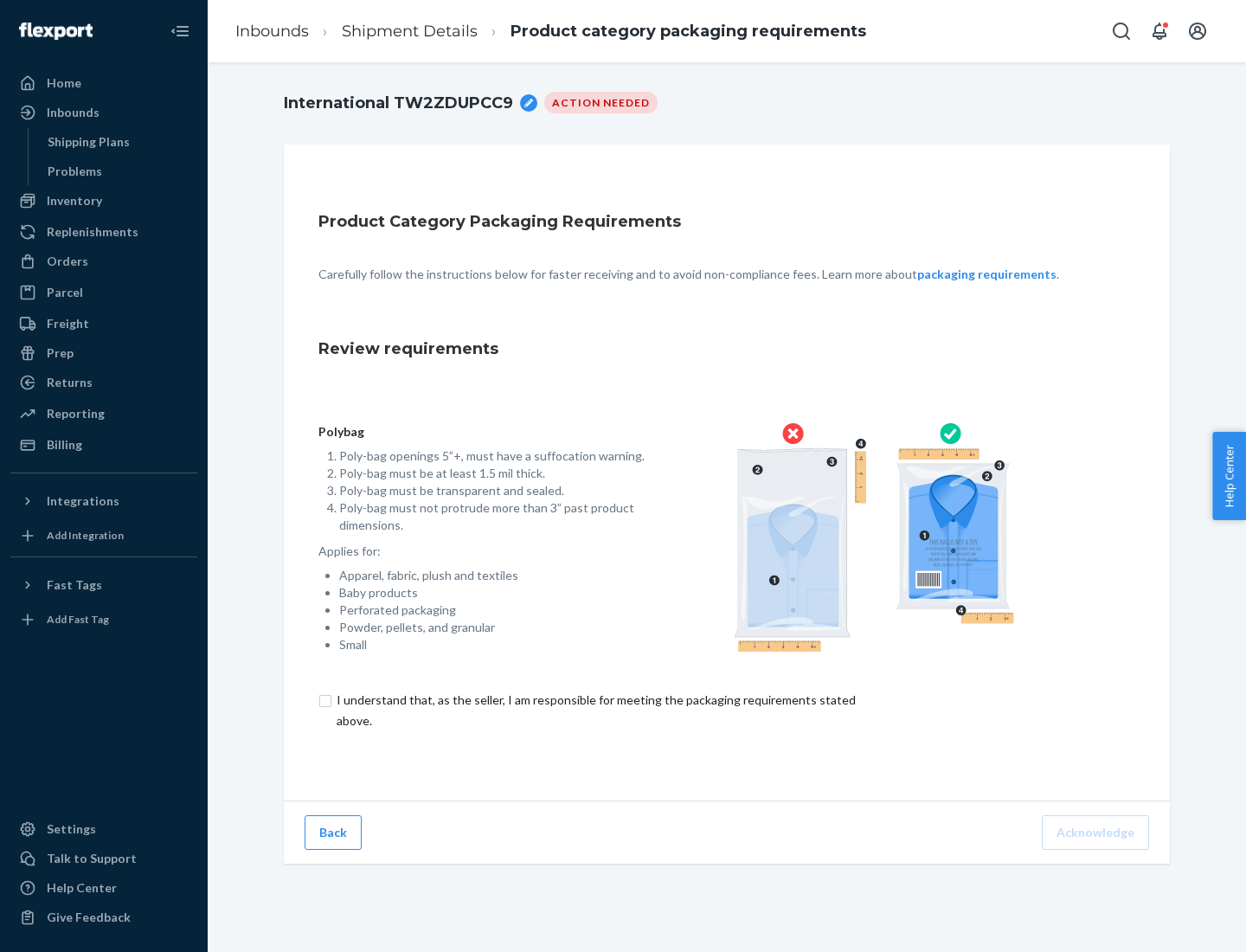
click at [595, 709] on input "checkbox" at bounding box center [606, 711] width 576 height 42
checkbox input "true"
click at [1098, 832] on button "Acknowledge" at bounding box center [1096, 833] width 107 height 34
